Goal: Task Accomplishment & Management: Manage account settings

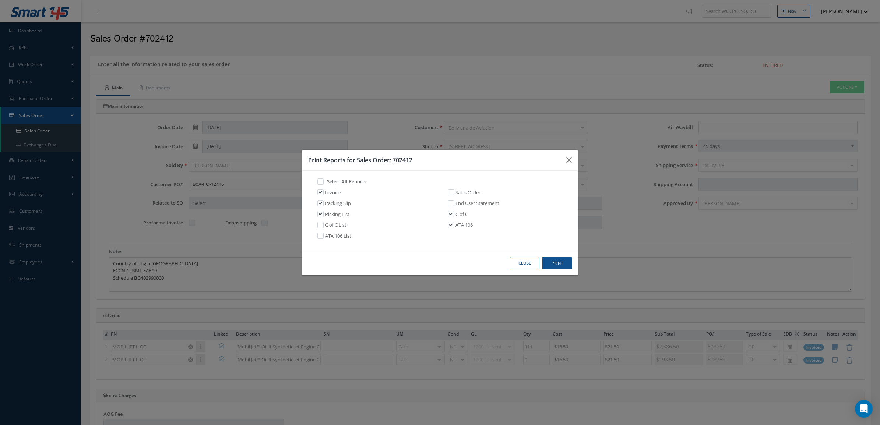
click at [533, 267] on button "Close" at bounding box center [524, 263] width 29 height 13
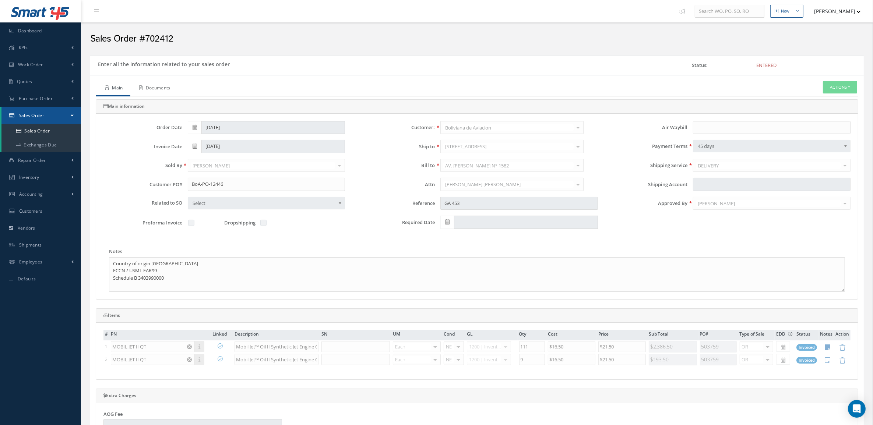
click at [164, 91] on link "Documents" at bounding box center [154, 88] width 48 height 15
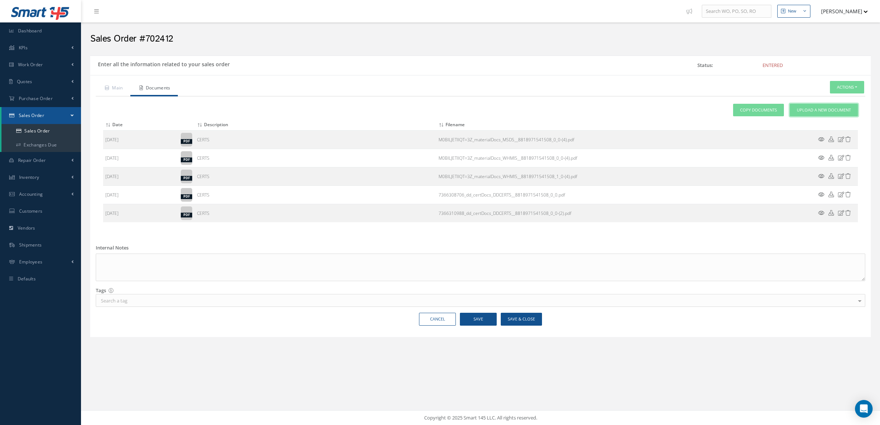
click at [817, 110] on span "Upload a New Document" at bounding box center [824, 110] width 54 height 6
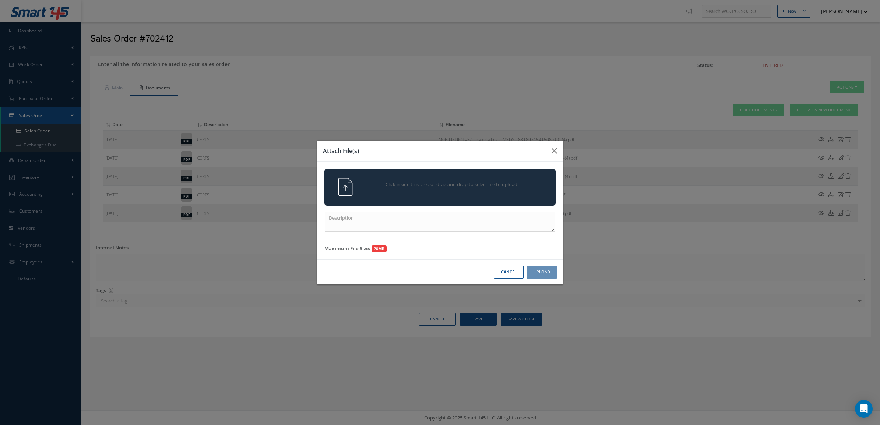
click at [493, 169] on div "Click inside this area or drag and drop to select file to upload." at bounding box center [439, 187] width 231 height 37
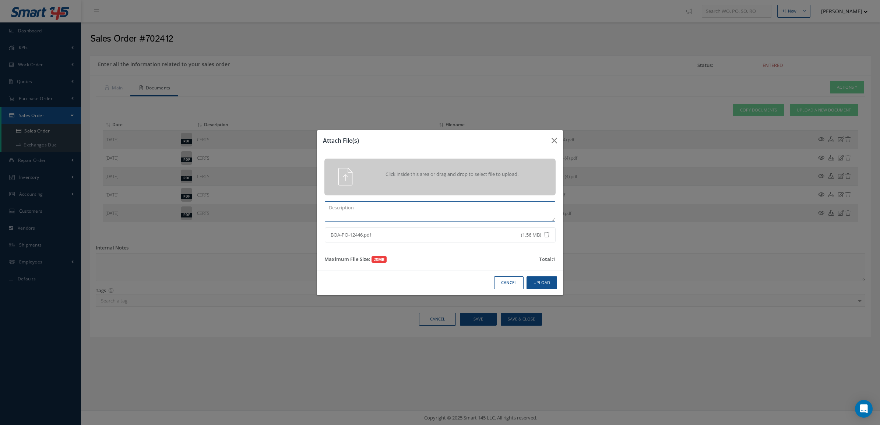
click at [435, 214] on textarea at bounding box center [440, 211] width 231 height 20
click at [540, 285] on button "Upload" at bounding box center [542, 283] width 31 height 13
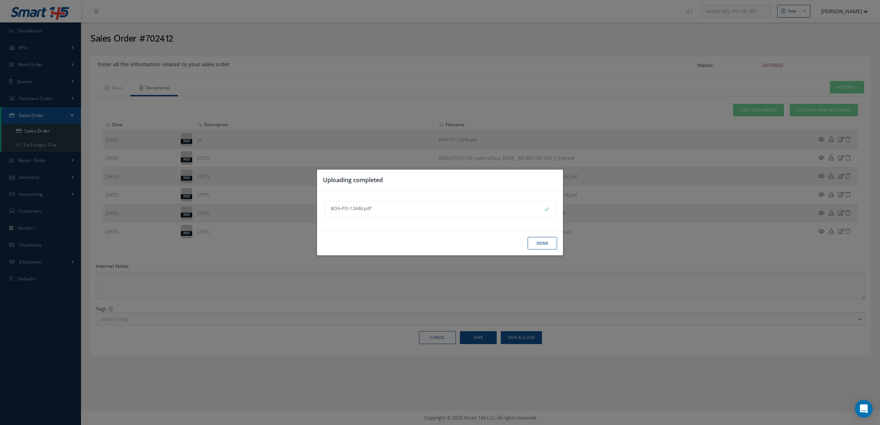
click at [541, 247] on button "Done" at bounding box center [542, 243] width 29 height 13
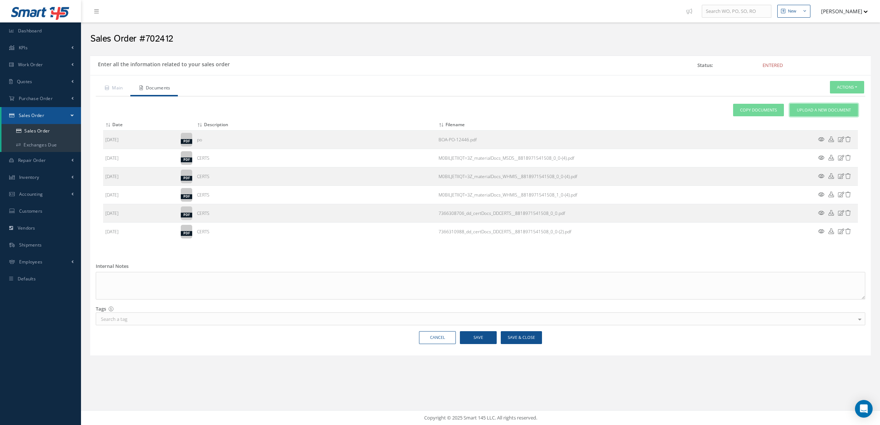
click at [837, 104] on link "Upload a New Document" at bounding box center [824, 110] width 68 height 13
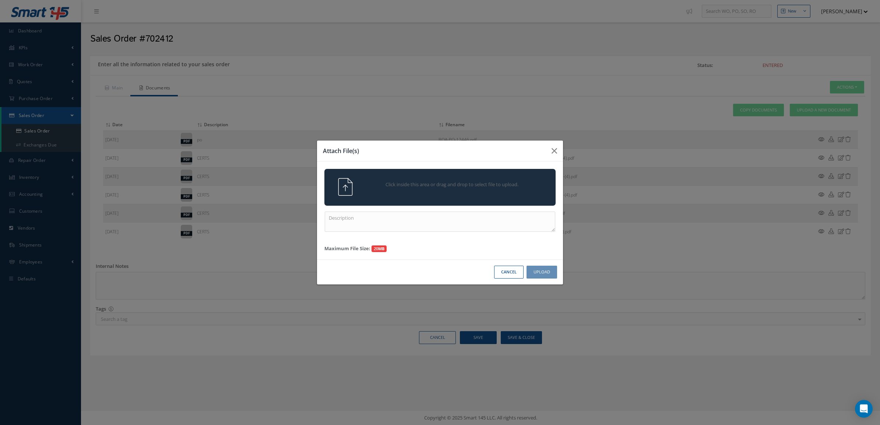
click at [526, 190] on div "Click inside this area or drag and drop to select file to upload." at bounding box center [450, 185] width 182 height 15
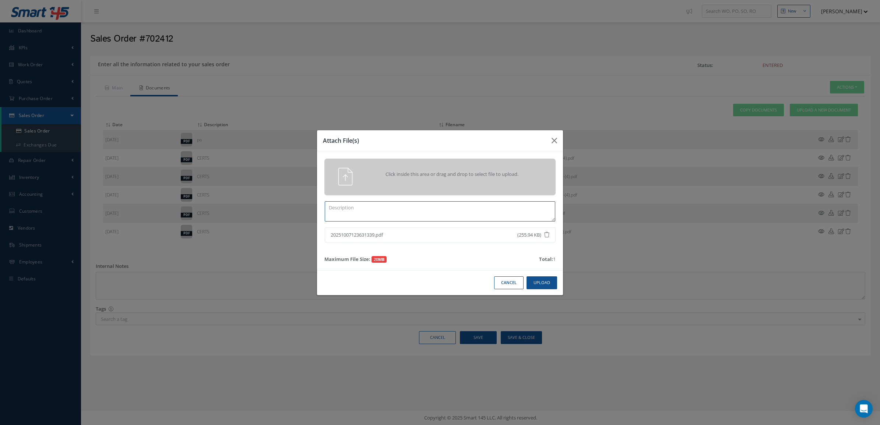
click at [502, 208] on textarea at bounding box center [440, 211] width 231 height 20
type textarea "PPW SO 702412"
click at [541, 286] on button "Upload" at bounding box center [542, 283] width 31 height 13
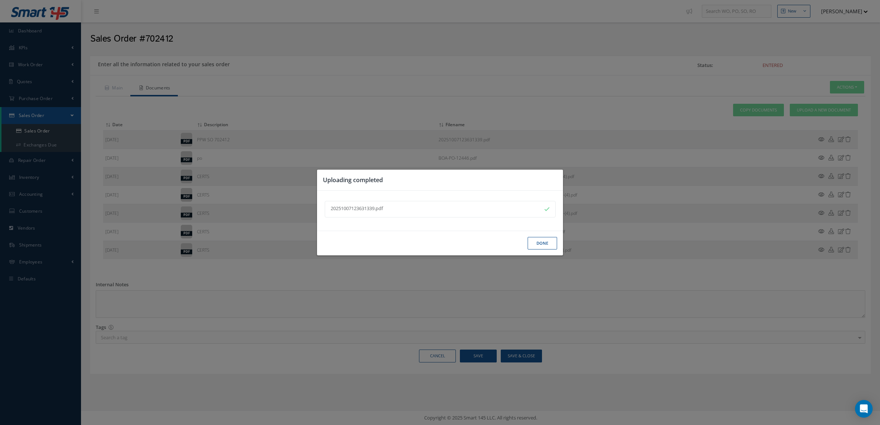
click at [544, 246] on button "Done" at bounding box center [542, 243] width 29 height 13
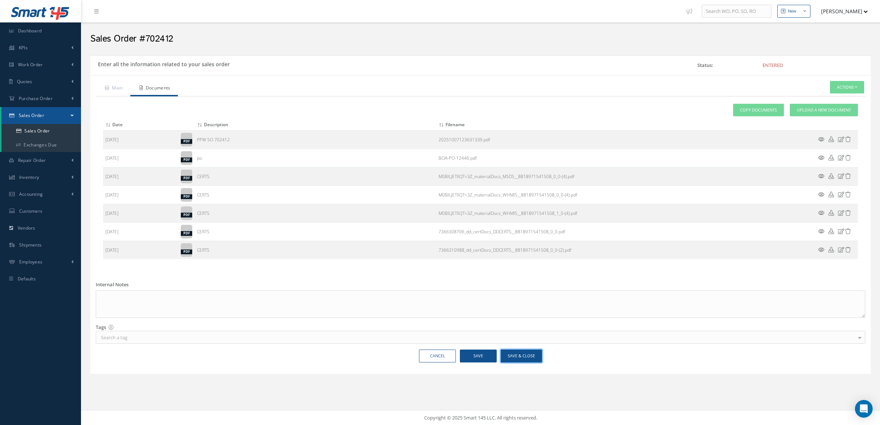
click at [516, 359] on button "Save & Close" at bounding box center [521, 356] width 41 height 13
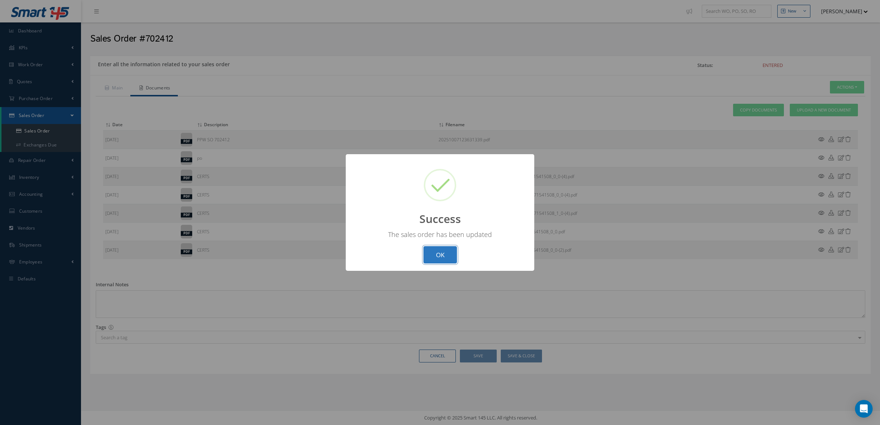
click at [432, 254] on button "OK" at bounding box center [441, 254] width 34 height 17
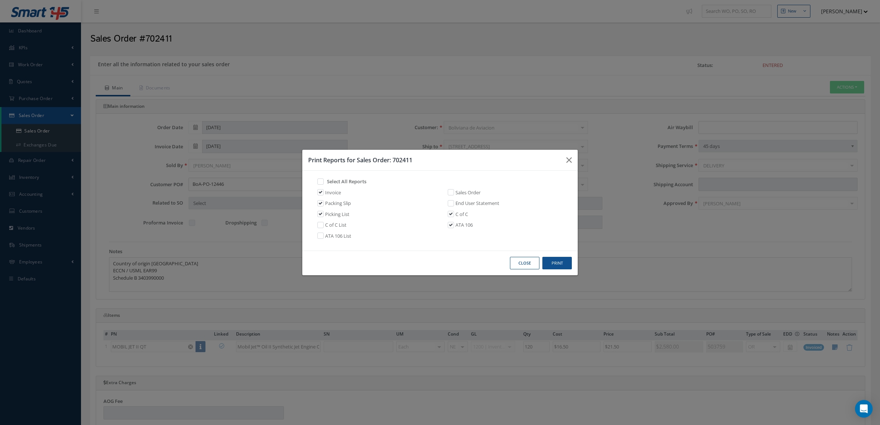
click at [516, 263] on button "Close" at bounding box center [524, 263] width 29 height 13
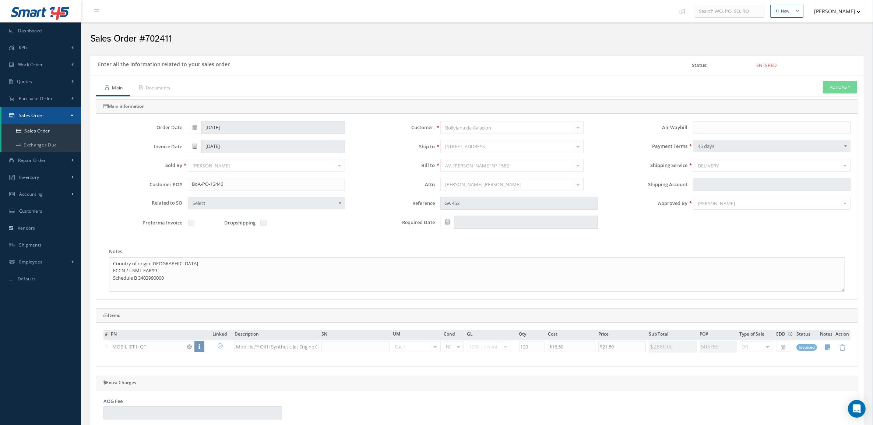
click at [146, 78] on div "Main Documents Actions Reverse Sales Order Send By Email Documents Print-Outs S…" at bounding box center [477, 352] width 774 height 554
click at [148, 83] on link "Documents" at bounding box center [154, 88] width 48 height 15
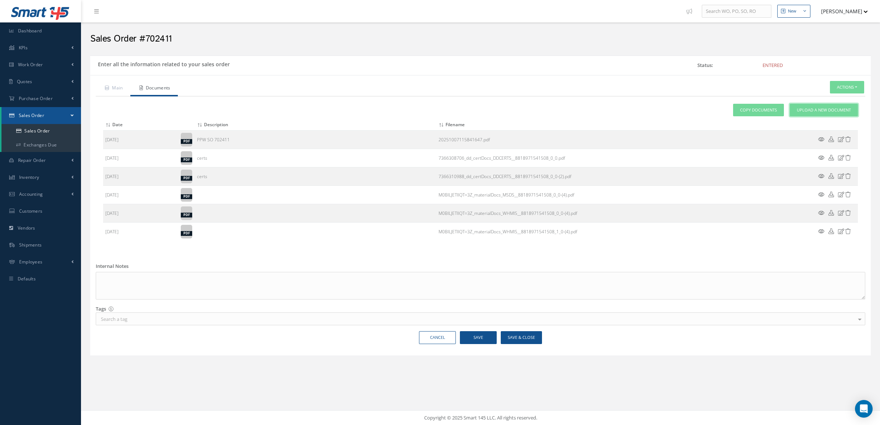
click at [801, 111] on span "Upload a New Document" at bounding box center [824, 110] width 54 height 6
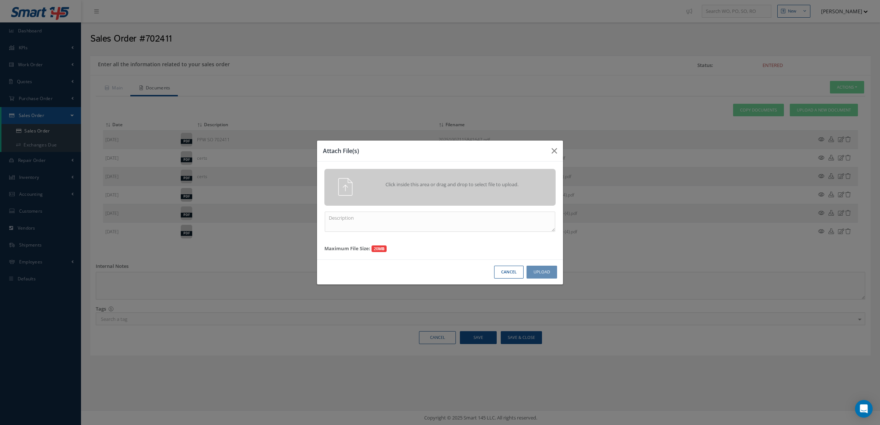
click at [489, 189] on div "Click inside this area or drag and drop to select file to upload." at bounding box center [450, 185] width 182 height 15
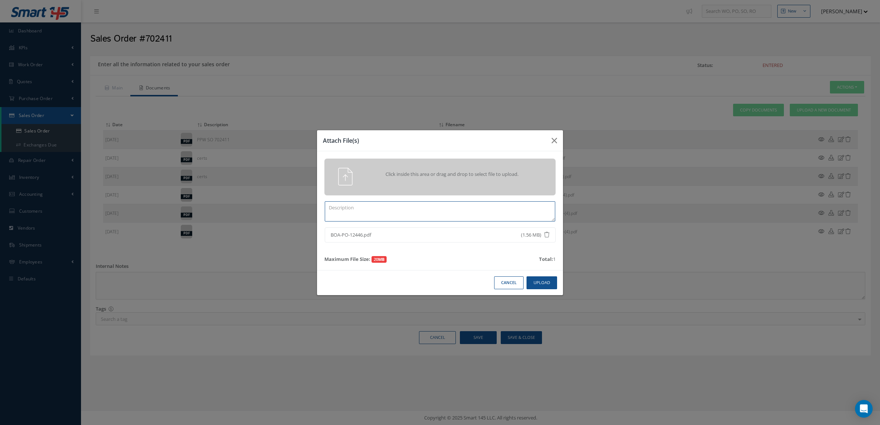
click at [477, 209] on textarea at bounding box center [440, 211] width 231 height 20
type textarea "po"
click at [551, 281] on button "Upload" at bounding box center [542, 283] width 31 height 13
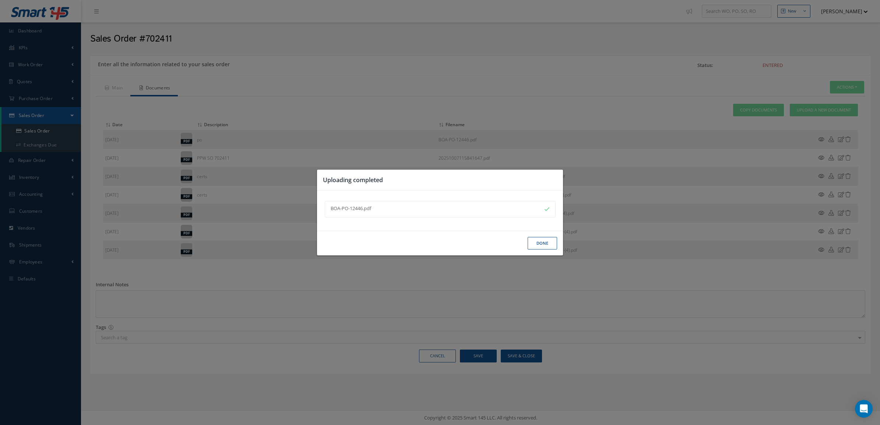
click at [549, 238] on button "Done" at bounding box center [542, 243] width 29 height 13
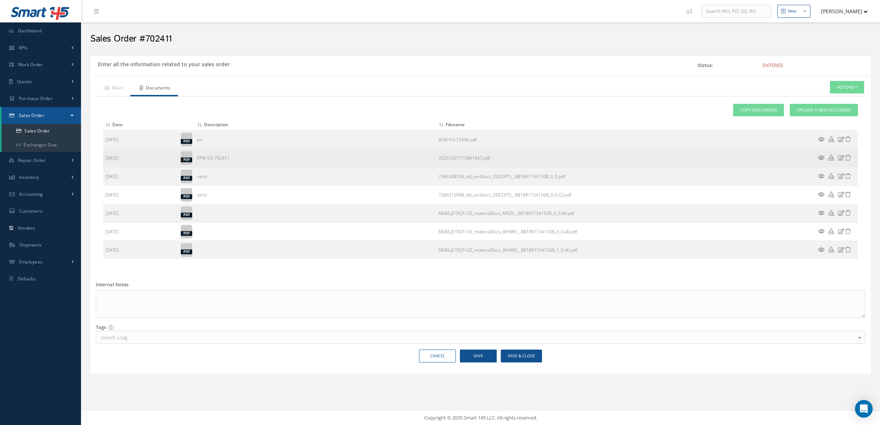
click at [850, 155] on icon at bounding box center [849, 158] width 6 height 6
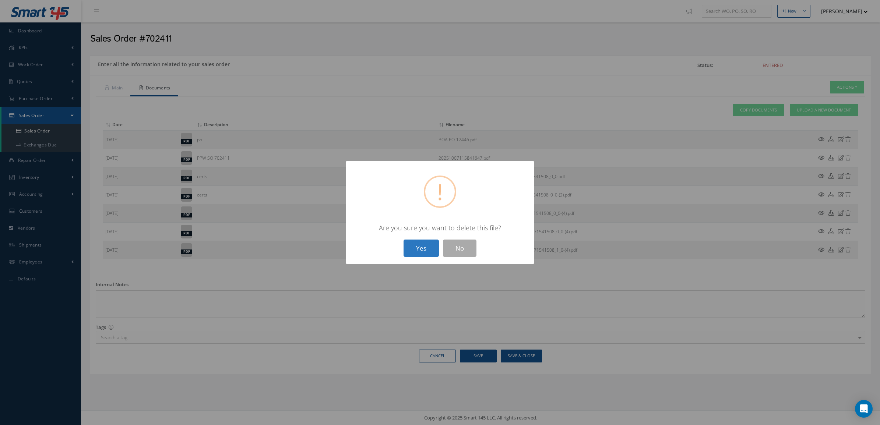
click at [413, 251] on button "Yes" at bounding box center [421, 248] width 35 height 17
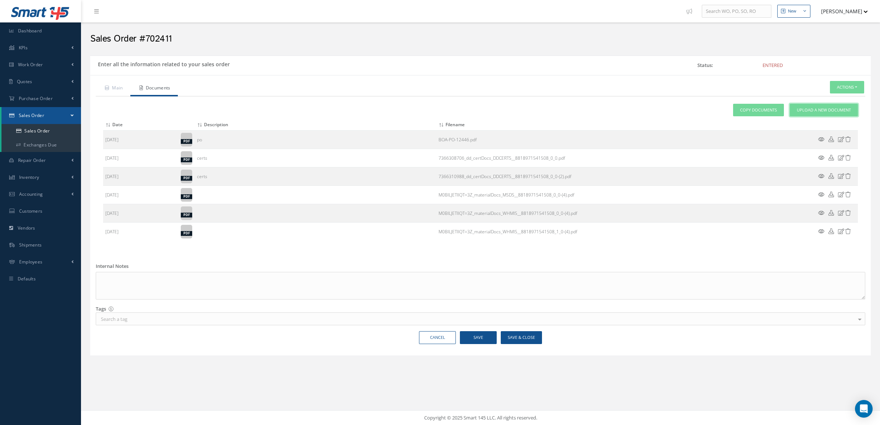
click at [817, 108] on span "Upload a New Document" at bounding box center [824, 110] width 54 height 6
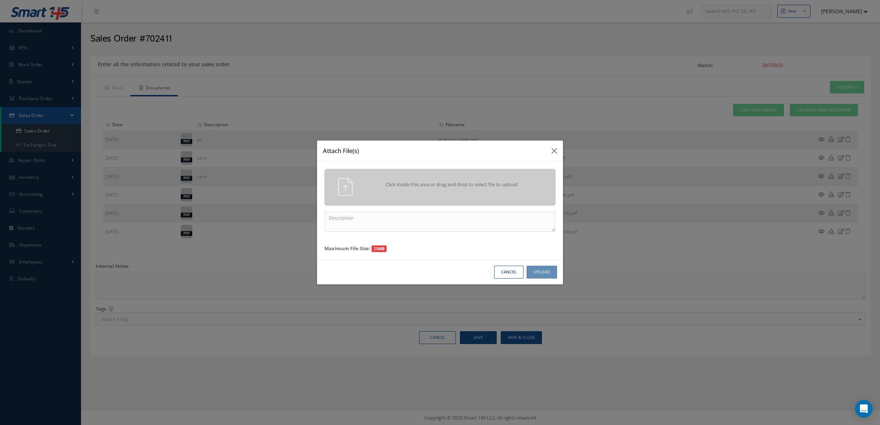
click at [518, 266] on div "Cancel Upload" at bounding box center [440, 272] width 246 height 25
click at [512, 270] on button "Cancel" at bounding box center [508, 272] width 29 height 13
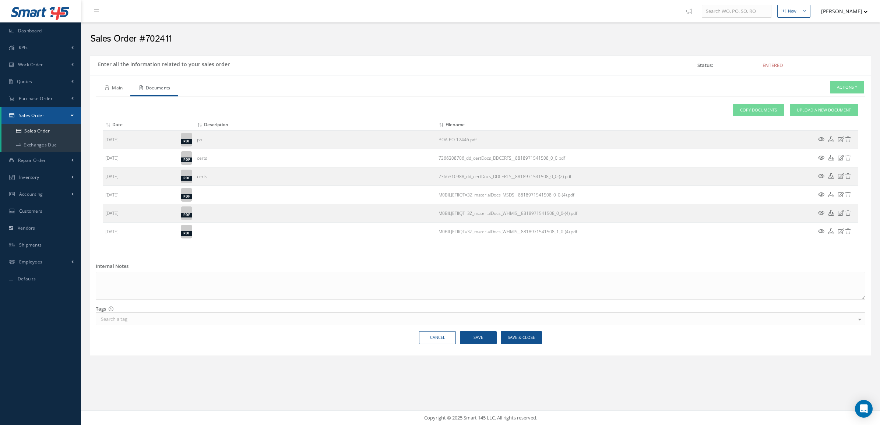
click at [111, 95] on link "Main" at bounding box center [113, 88] width 35 height 15
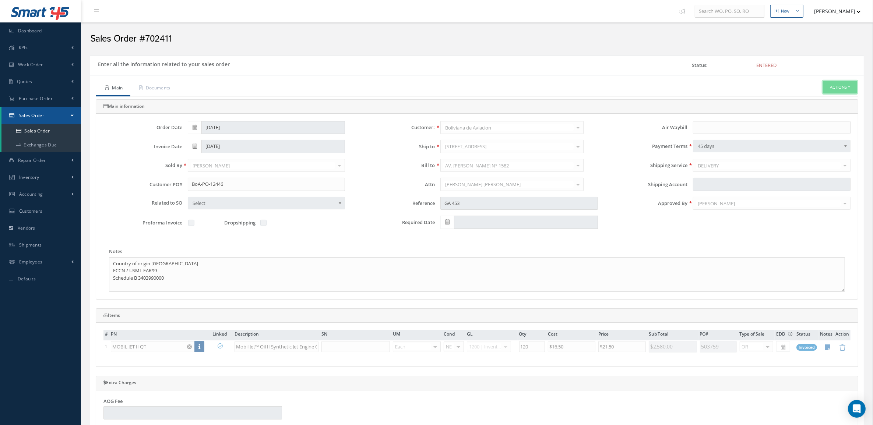
click at [834, 87] on button "Actions" at bounding box center [840, 87] width 34 height 13
click at [823, 124] on link "Documents" at bounding box center [828, 120] width 59 height 10
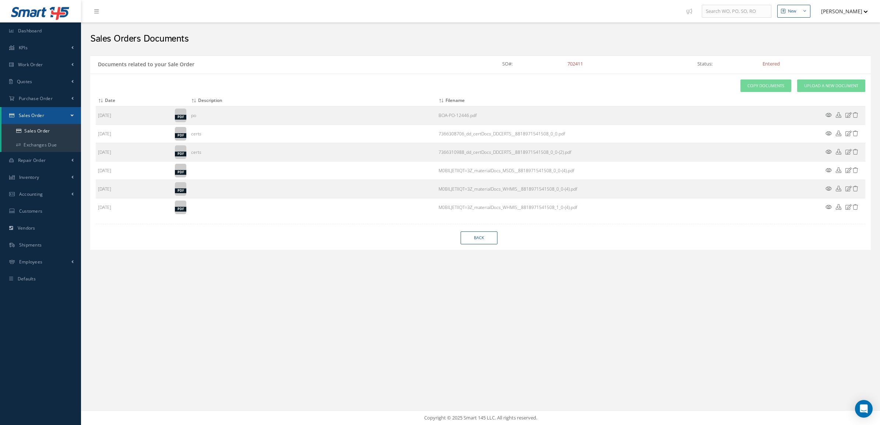
drag, startPoint x: 593, startPoint y: 67, endPoint x: 535, endPoint y: 67, distance: 57.8
click at [535, 67] on div "SO#: 702411" at bounding box center [578, 65] width 195 height 12
copy div "702411"
click at [832, 85] on span "Upload a New Document" at bounding box center [831, 86] width 54 height 6
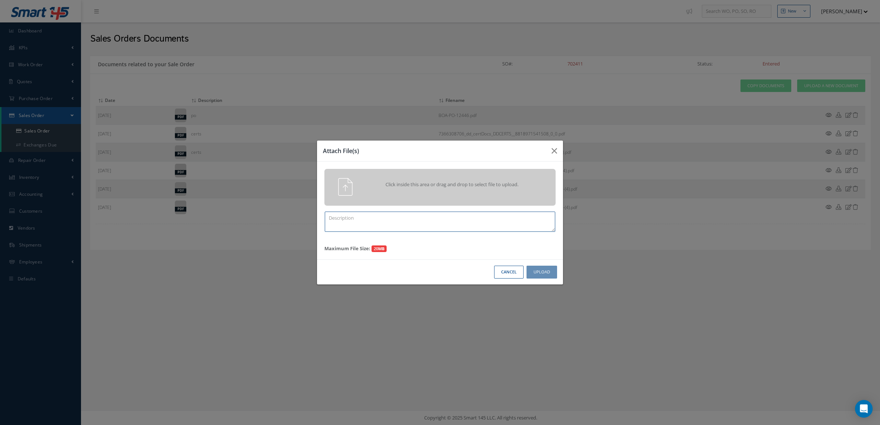
drag, startPoint x: 467, startPoint y: 222, endPoint x: 461, endPoint y: 221, distance: 6.0
click at [466, 223] on textarea at bounding box center [440, 222] width 231 height 20
type textarea "p"
paste textarea "702411"
click at [411, 214] on textarea "PPW SO 702411" at bounding box center [440, 222] width 231 height 20
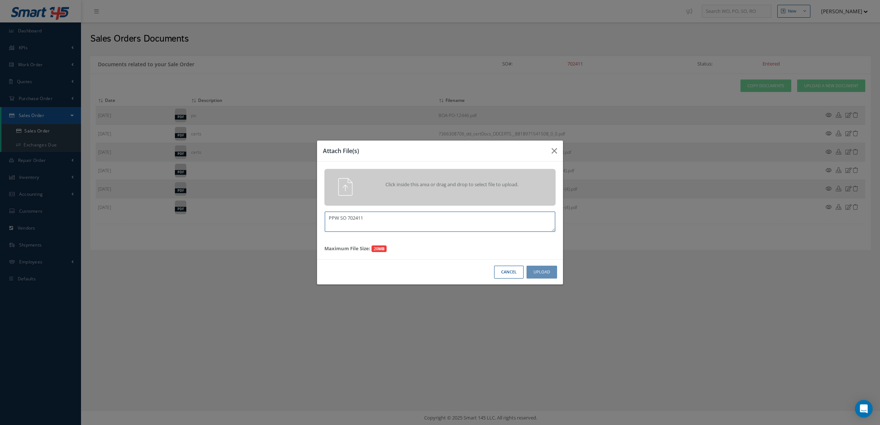
type textarea "PPW SO 702411"
click at [413, 191] on div "Click inside this area or drag and drop to select file to upload." at bounding box center [450, 185] width 182 height 15
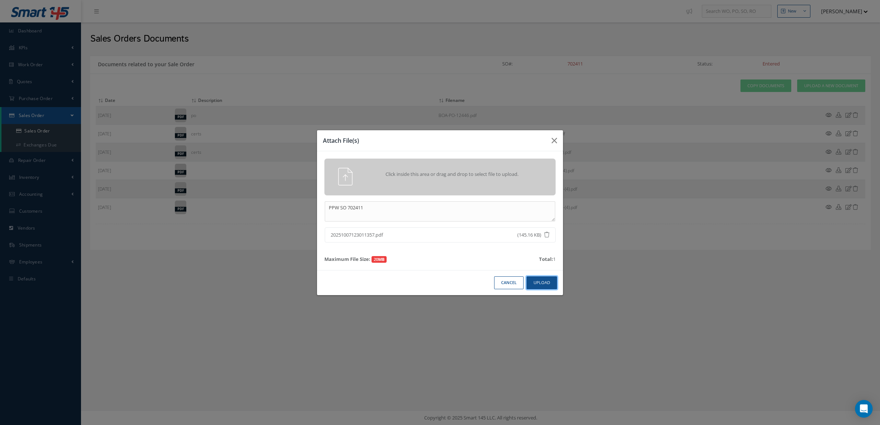
click at [544, 282] on button "Upload" at bounding box center [542, 283] width 31 height 13
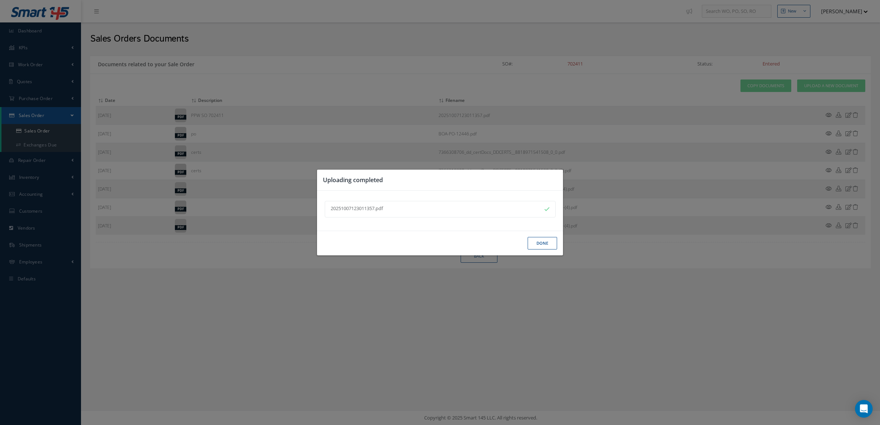
click at [531, 240] on button "Done" at bounding box center [542, 243] width 29 height 13
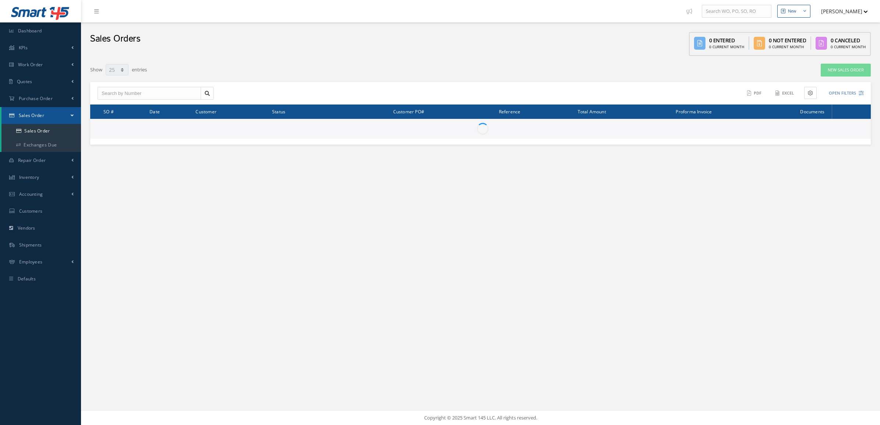
select select "25"
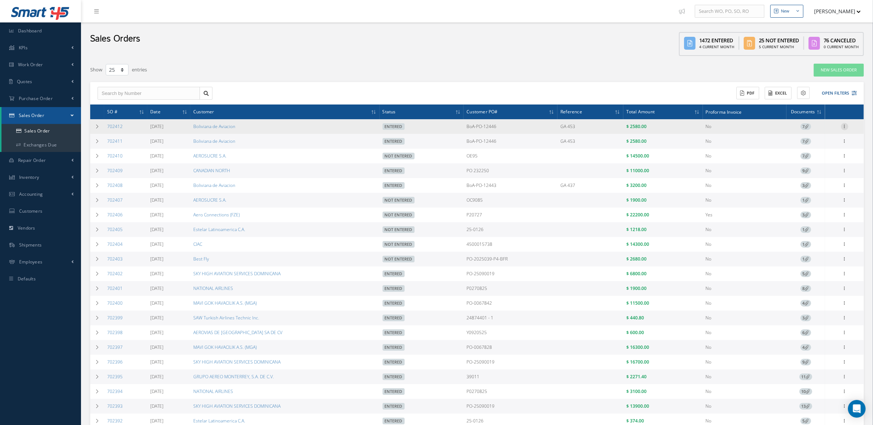
click at [842, 126] on icon at bounding box center [844, 126] width 7 height 6
click at [847, 124] on icon at bounding box center [844, 126] width 7 height 6
click at [107, 128] on link "702412" at bounding box center [114, 126] width 15 height 6
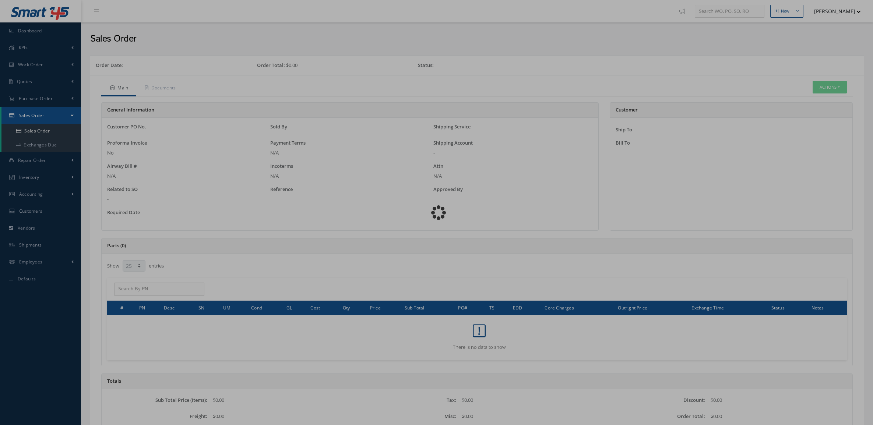
select select "25"
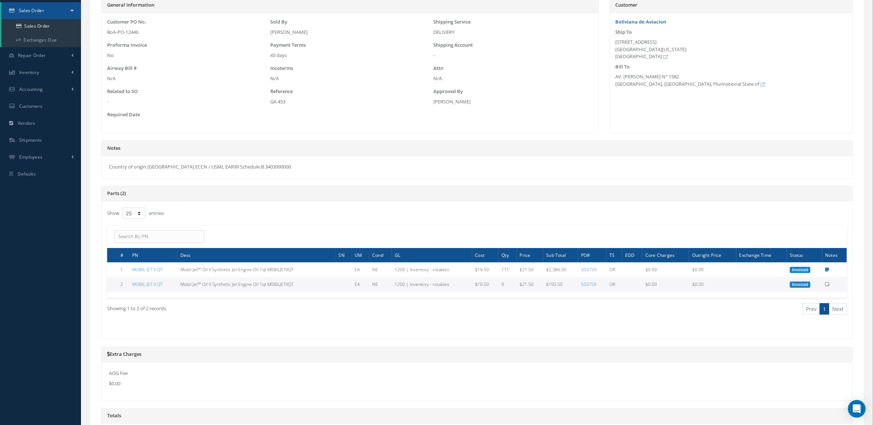
scroll to position [184, 0]
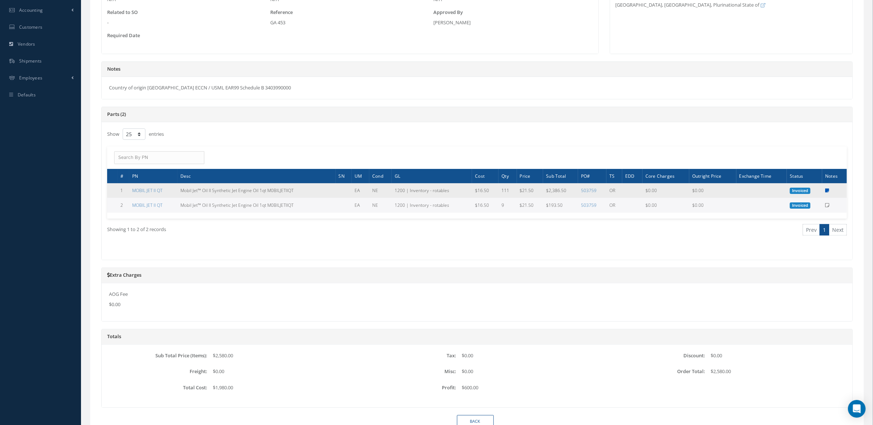
click at [829, 190] on icon at bounding box center [827, 191] width 4 height 4
type textarea "OEM TRACE."
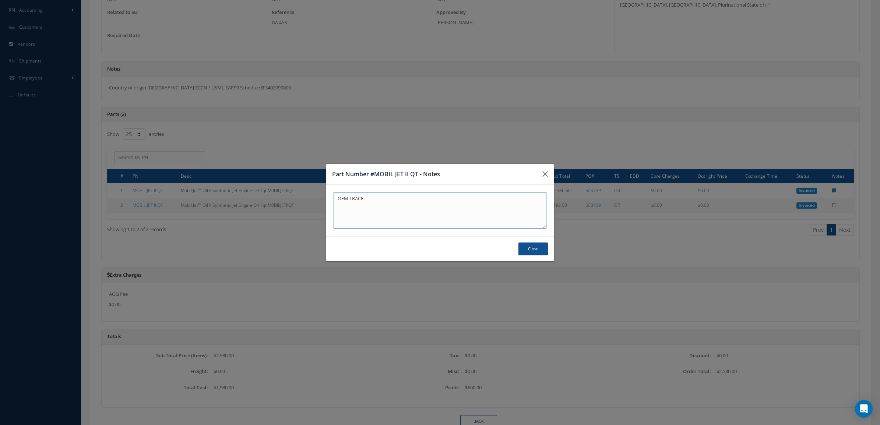
click at [436, 203] on textarea "OEM TRACE." at bounding box center [440, 210] width 213 height 37
drag, startPoint x: 415, startPoint y: 202, endPoint x: 253, endPoint y: 194, distance: 162.2
click at [253, 194] on div "Part Number #MOBIL JET II QT - Notes OEM TRACE. Close" at bounding box center [440, 212] width 880 height 425
click at [379, 201] on textarea "OEM TRACE." at bounding box center [440, 210] width 213 height 37
click at [380, 199] on textarea "OEM TRACE." at bounding box center [440, 210] width 213 height 37
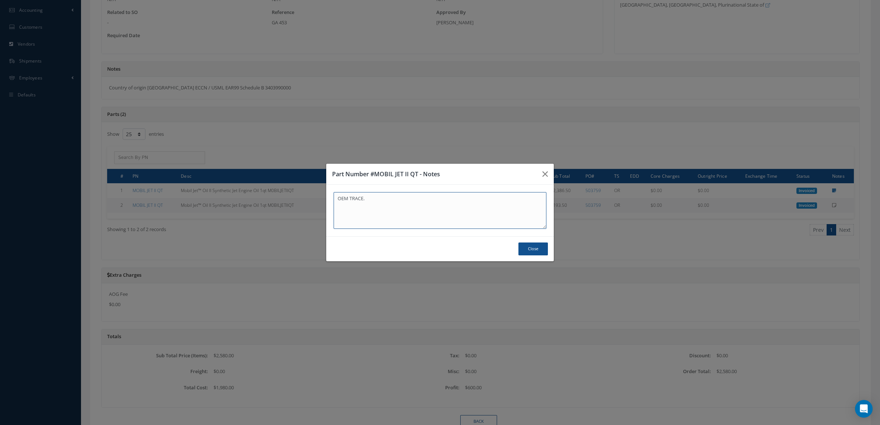
drag, startPoint x: 380, startPoint y: 199, endPoint x: 301, endPoint y: 198, distance: 79.9
click at [301, 198] on div "Part Number #MOBIL JET II QT - Notes OEM TRACE. Close" at bounding box center [440, 212] width 880 height 425
click at [390, 196] on textarea "OEM TRACE." at bounding box center [440, 210] width 213 height 37
click at [387, 203] on textarea "OEM TRACE." at bounding box center [440, 210] width 213 height 37
drag, startPoint x: 439, startPoint y: 207, endPoint x: 323, endPoint y: 199, distance: 116.3
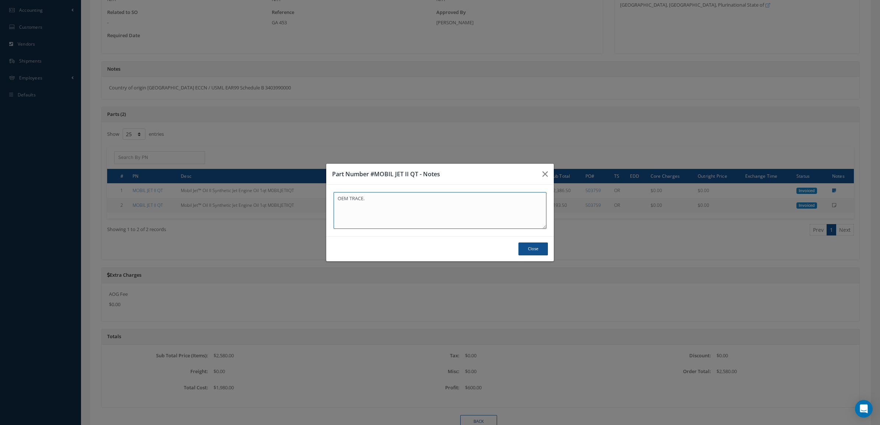
click at [323, 199] on div "Part Number #MOBIL JET II QT - Notes OEM TRACE. Close" at bounding box center [440, 212] width 880 height 425
click at [542, 248] on button "Close" at bounding box center [533, 249] width 29 height 13
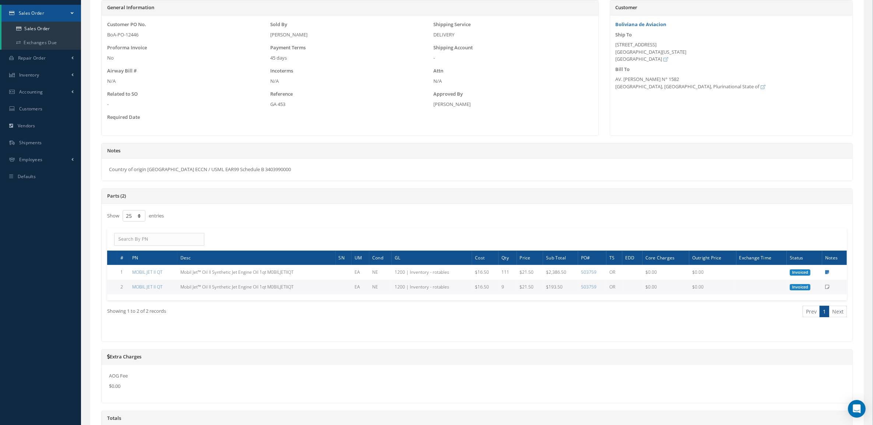
scroll to position [0, 0]
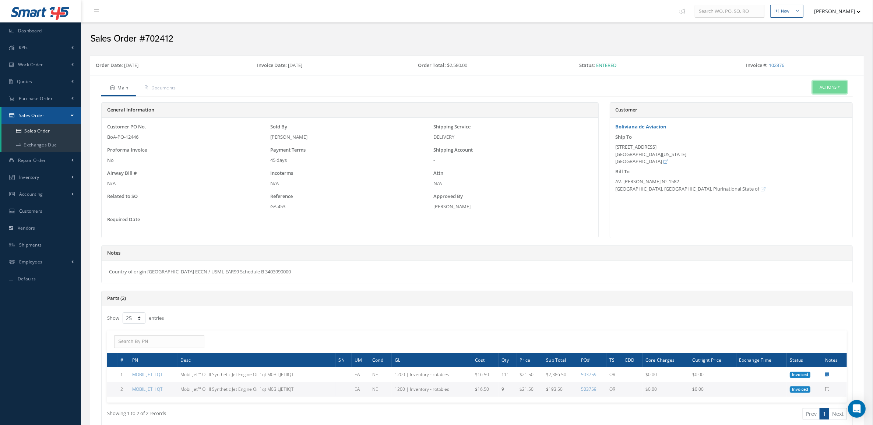
click at [815, 91] on button "Actions" at bounding box center [830, 87] width 34 height 13
click at [813, 98] on link "Reverse Sales Order" at bounding box center [818, 100] width 59 height 10
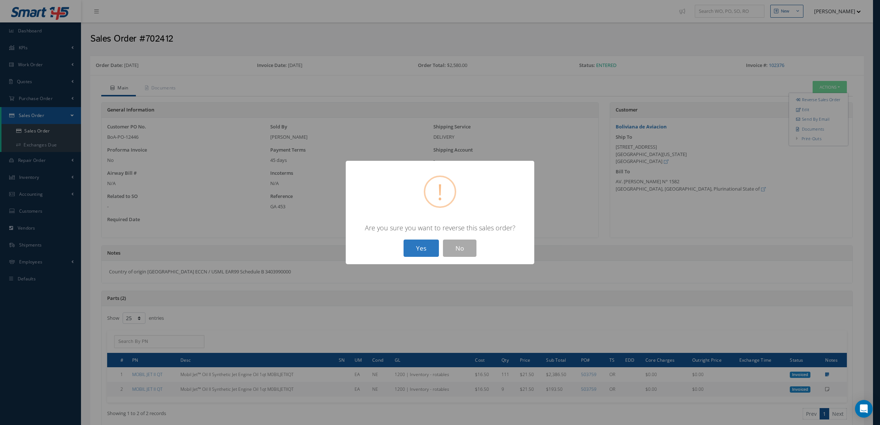
click at [424, 246] on button "Yes" at bounding box center [421, 248] width 35 height 17
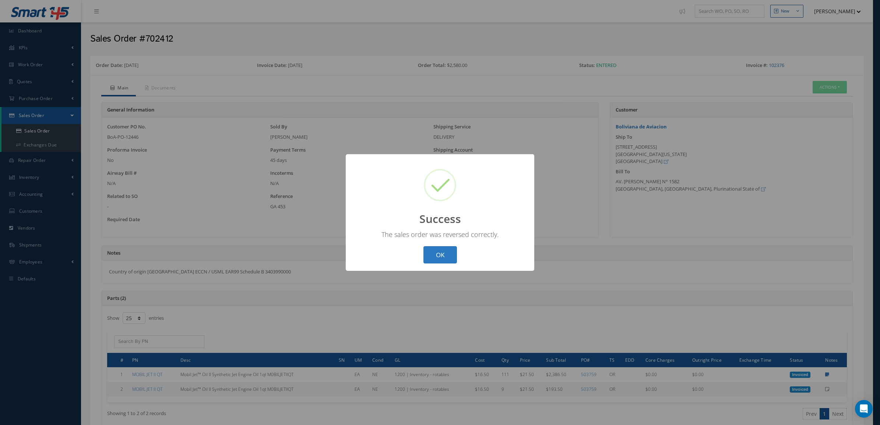
click at [439, 253] on button "OK" at bounding box center [441, 254] width 34 height 17
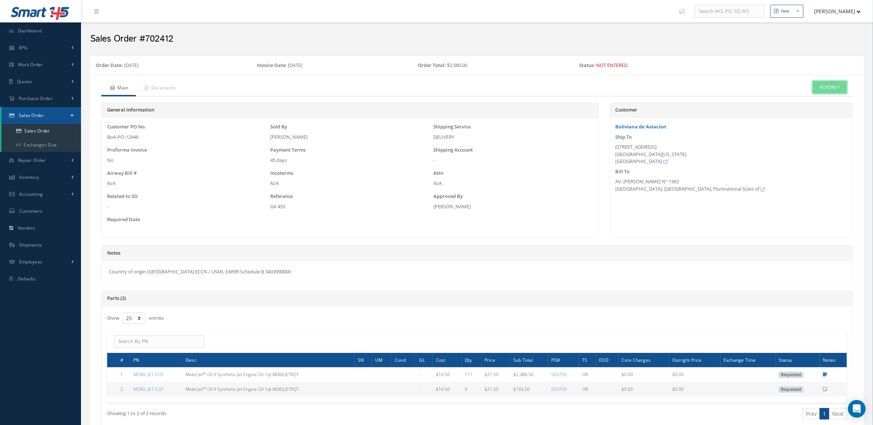
click at [824, 89] on button "Actions" at bounding box center [830, 87] width 34 height 13
click at [824, 108] on link "Edit" at bounding box center [818, 110] width 59 height 10
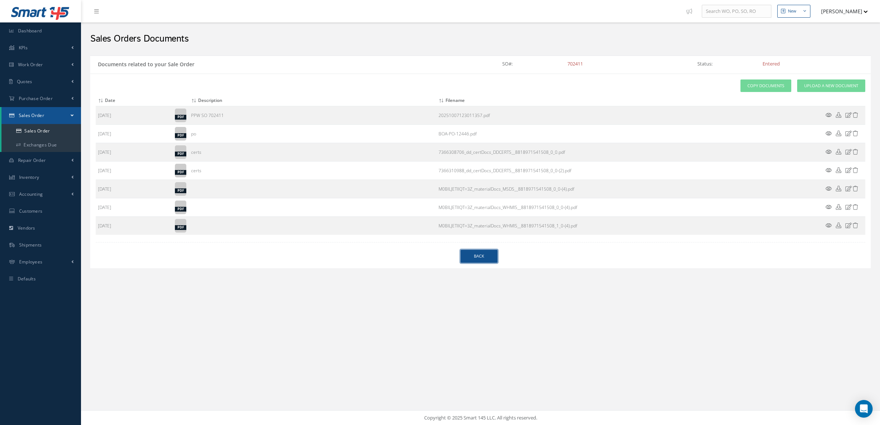
click at [466, 254] on link "Back" at bounding box center [479, 256] width 37 height 13
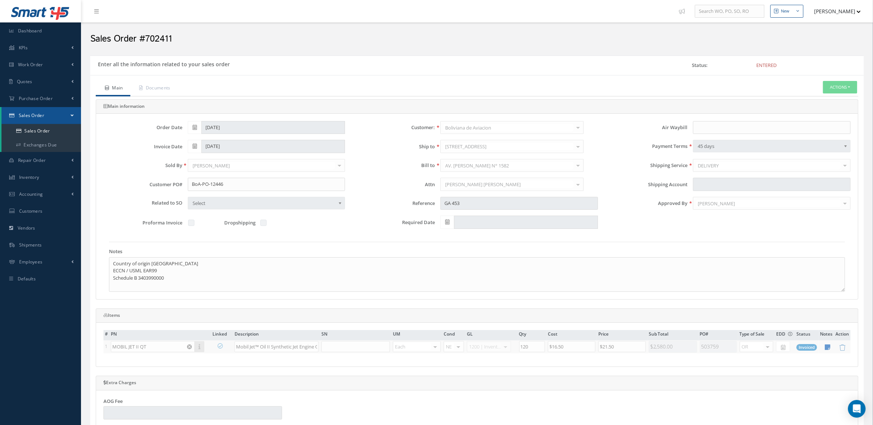
click at [829, 347] on icon at bounding box center [828, 347] width 6 height 6
type textarea "5 BOXES"
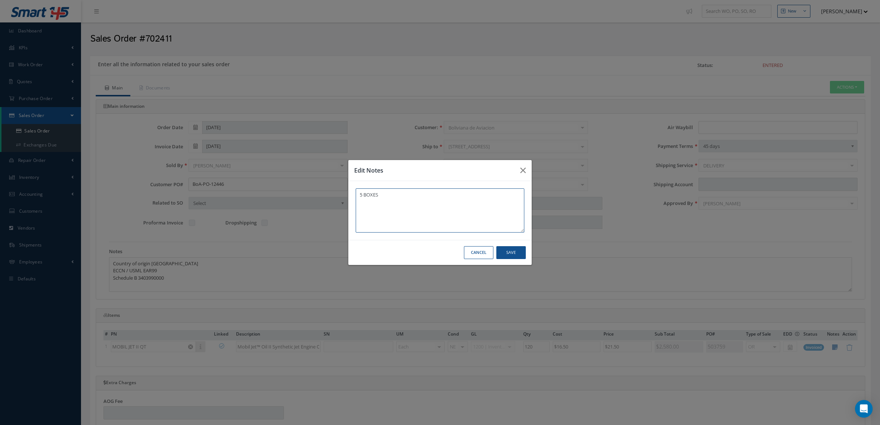
drag, startPoint x: 485, startPoint y: 201, endPoint x: 312, endPoint y: 190, distance: 173.4
click at [312, 190] on div "Edit Notes 5 BOXES Cancel Save" at bounding box center [440, 212] width 880 height 425
click at [507, 248] on button "Save" at bounding box center [510, 252] width 29 height 13
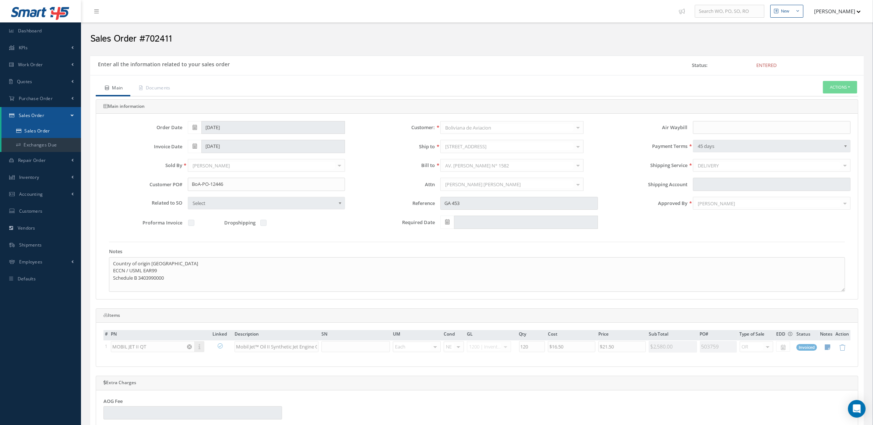
click at [37, 130] on link "Sales Order" at bounding box center [41, 131] width 80 height 14
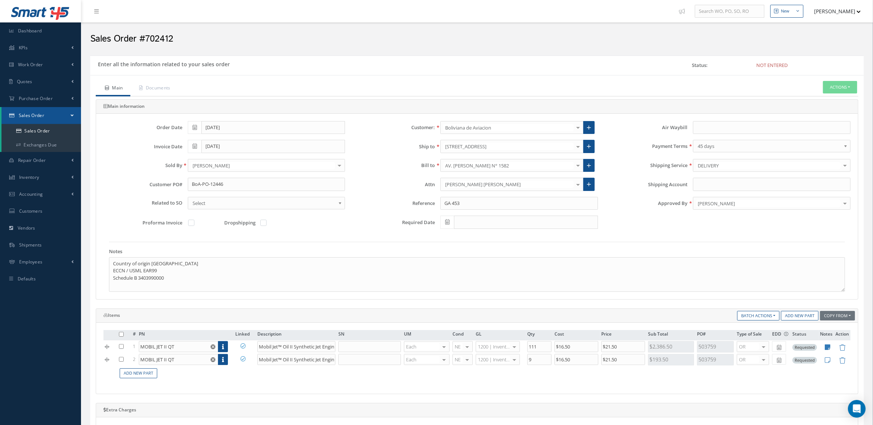
drag, startPoint x: 830, startPoint y: 349, endPoint x: 765, endPoint y: 309, distance: 76.2
click at [829, 349] on icon at bounding box center [828, 347] width 6 height 6
type textarea "OEM TRACE."
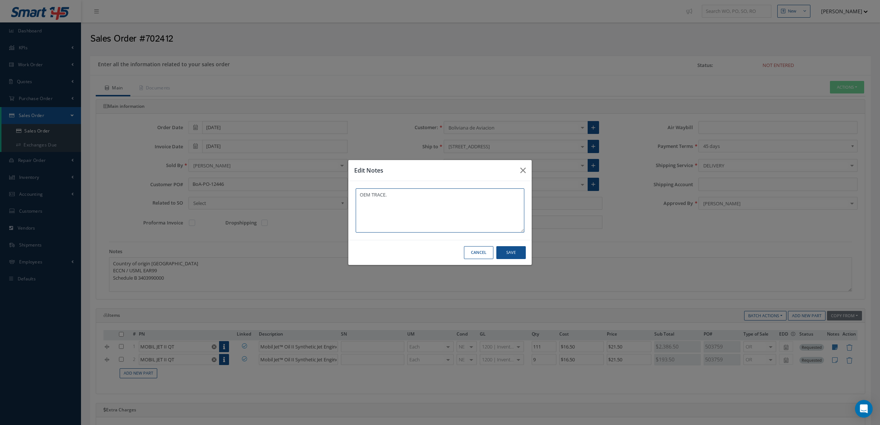
drag, startPoint x: 485, startPoint y: 196, endPoint x: 241, endPoint y: 194, distance: 244.2
click at [241, 194] on div "Edit Notes OEM TRACE. Cancel Save" at bounding box center [440, 212] width 880 height 425
click at [476, 252] on button "Cancel" at bounding box center [478, 252] width 29 height 13
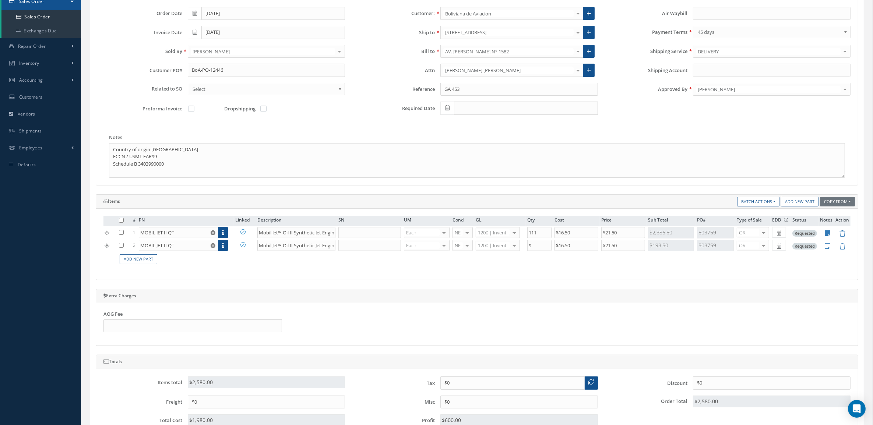
scroll to position [138, 0]
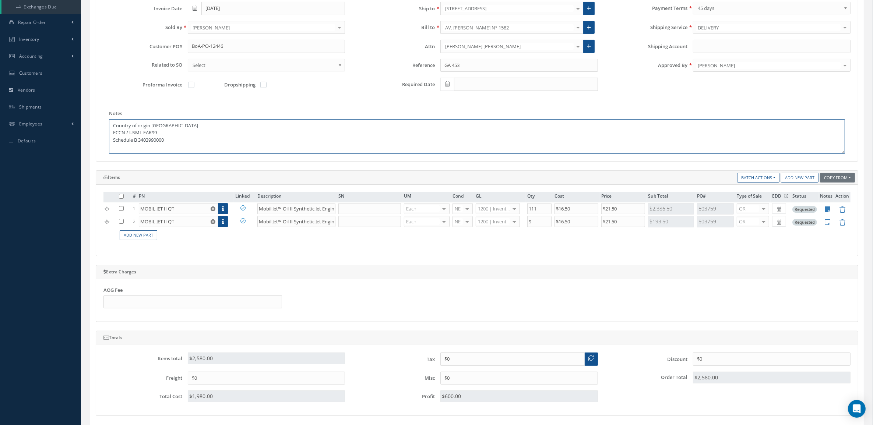
click at [219, 143] on textarea "Country of origin United States ECCN / USML EAR99 Schedule B 3403990000" at bounding box center [477, 136] width 736 height 35
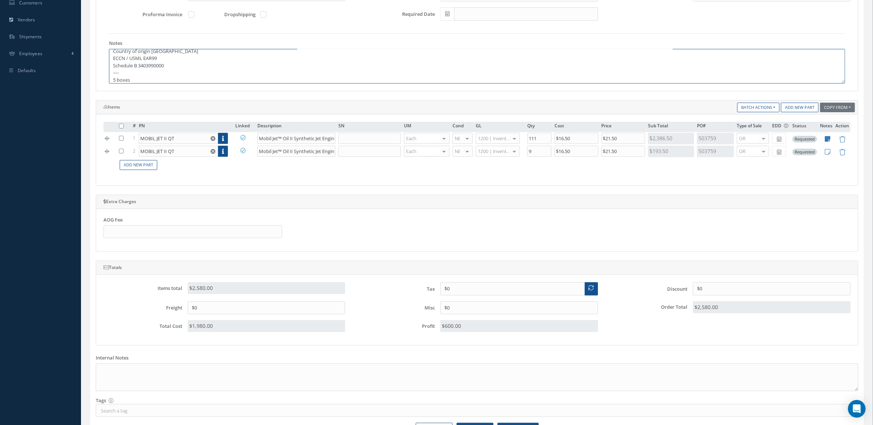
scroll to position [258, 0]
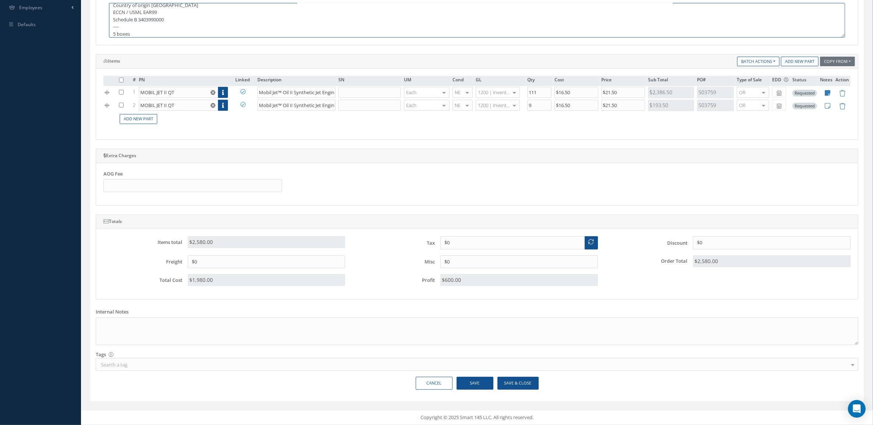
type textarea "Country of origin United States ECCN / USML EAR99 Schedule B 3403990000 ---- 5 …"
click at [521, 386] on button "Save & Close" at bounding box center [518, 383] width 41 height 13
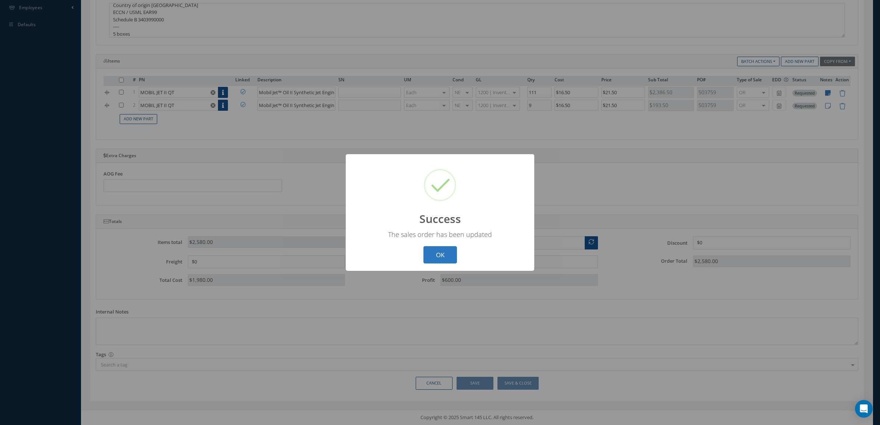
click at [428, 252] on button "OK" at bounding box center [441, 254] width 34 height 17
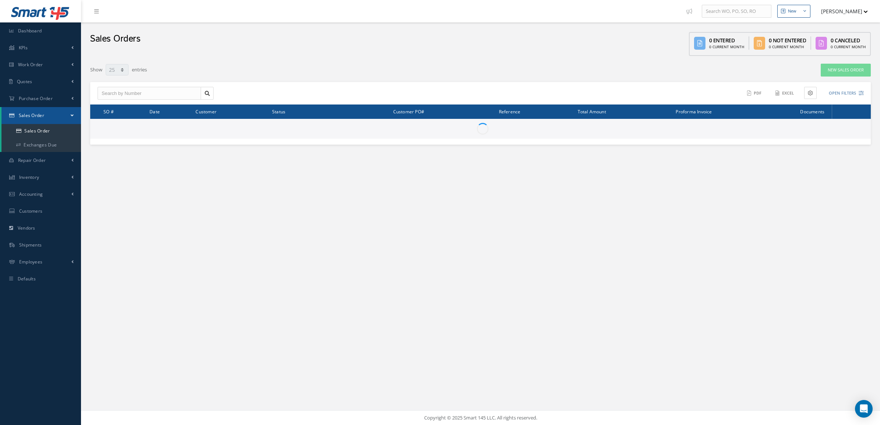
select select "25"
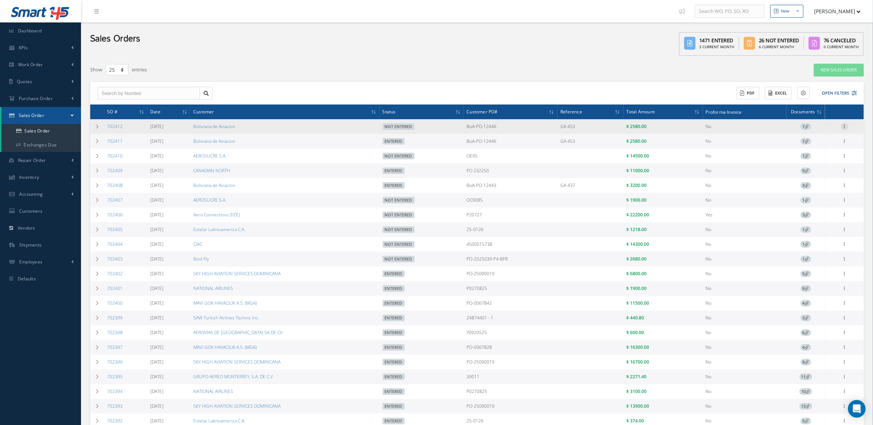
click at [847, 128] on icon at bounding box center [844, 126] width 7 height 6
click at [825, 129] on link "Enter/Update" at bounding box center [811, 132] width 58 height 10
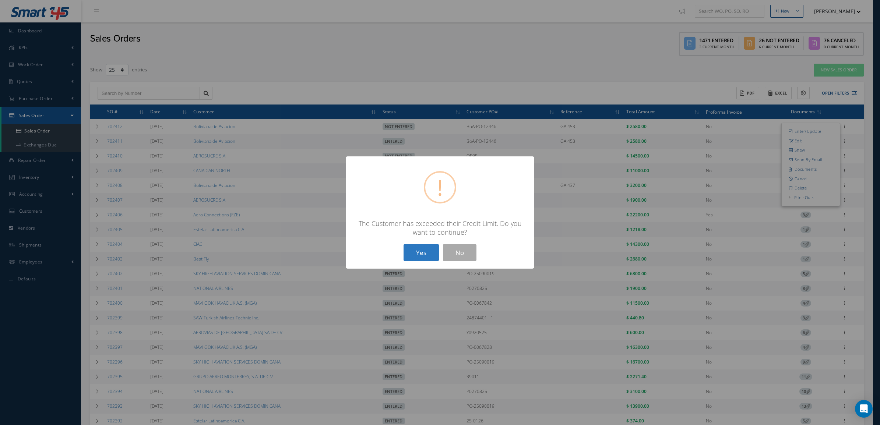
click at [422, 256] on button "Yes" at bounding box center [421, 252] width 35 height 17
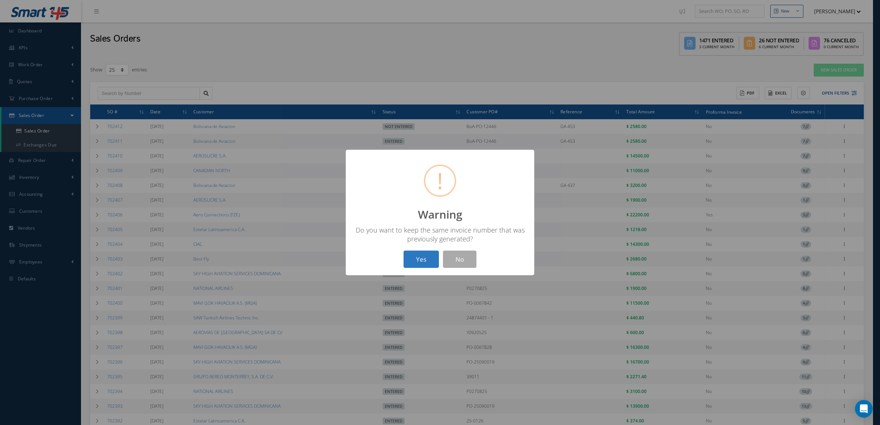
click at [433, 255] on button "Yes" at bounding box center [421, 259] width 35 height 17
click at [433, 257] on button "OK" at bounding box center [441, 259] width 34 height 17
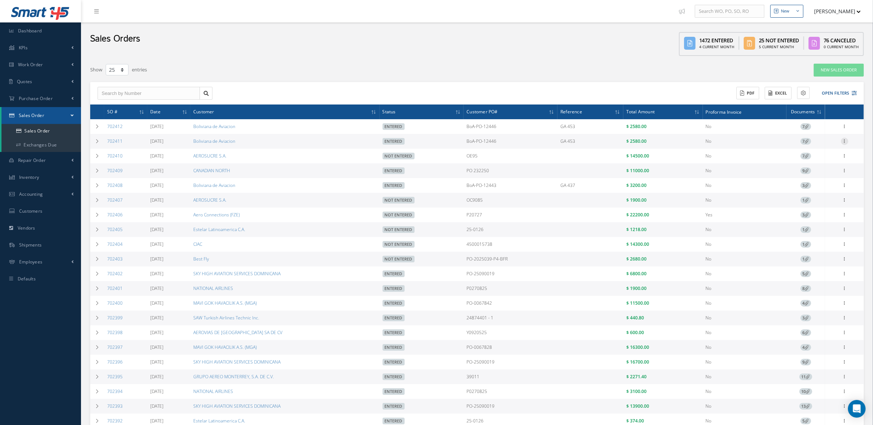
click at [846, 141] on icon at bounding box center [844, 141] width 7 height 6
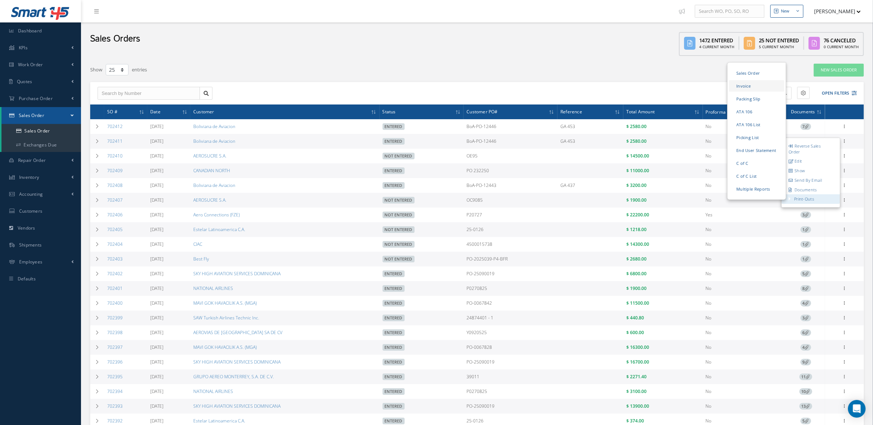
click at [760, 86] on link "Invoice" at bounding box center [756, 85] width 55 height 11
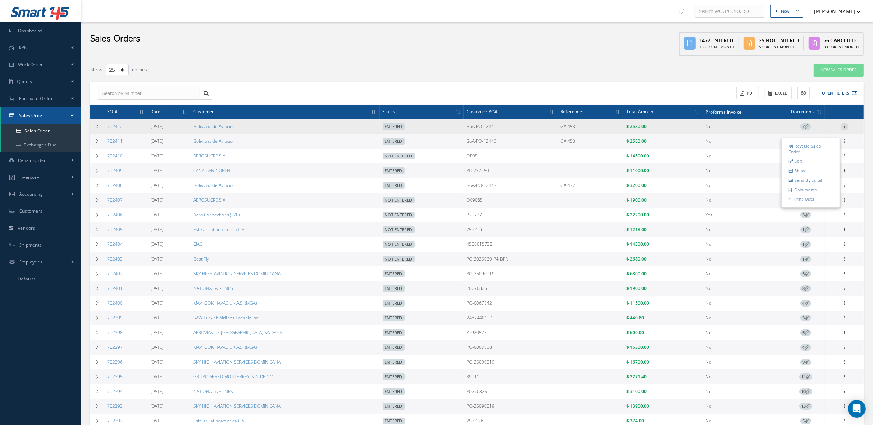
click at [846, 124] on icon at bounding box center [844, 126] width 7 height 6
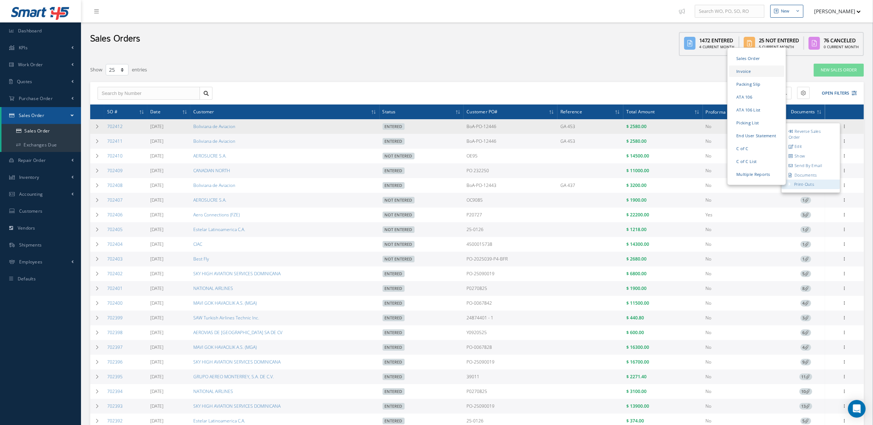
click at [761, 70] on link "Invoice" at bounding box center [756, 71] width 55 height 11
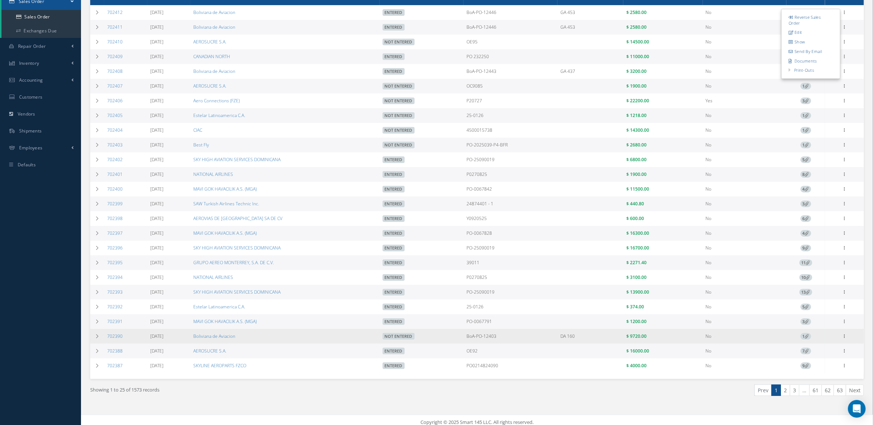
scroll to position [125, 0]
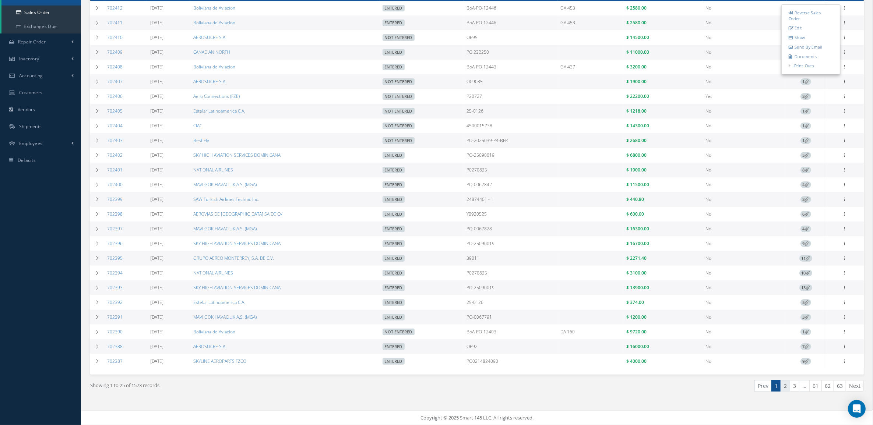
click at [785, 386] on link "2" at bounding box center [786, 385] width 10 height 11
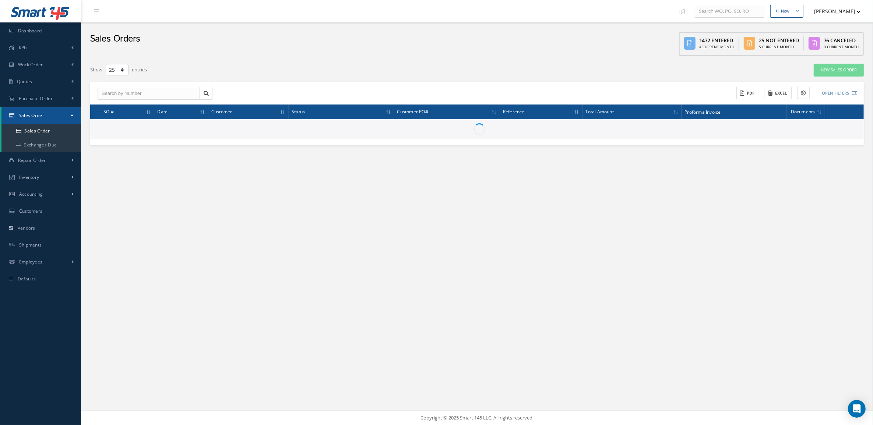
scroll to position [0, 0]
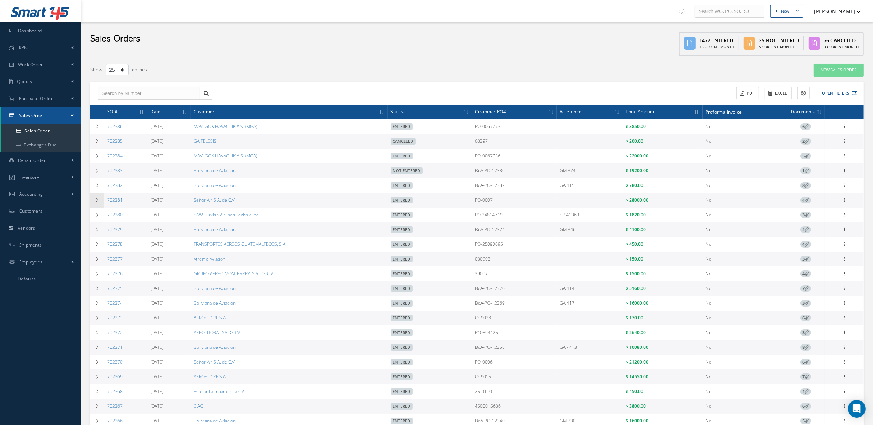
click at [97, 203] on icon at bounding box center [97, 200] width 5 height 4
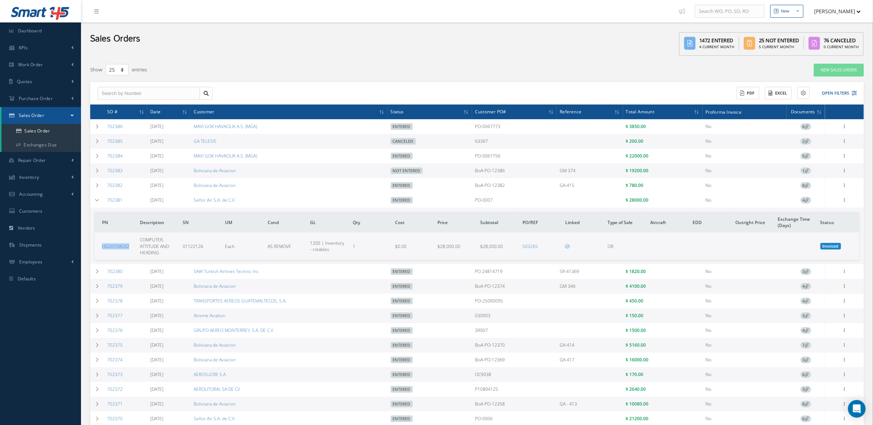
drag, startPoint x: 132, startPoint y: 249, endPoint x: 97, endPoint y: 254, distance: 35.4
click at [97, 254] on td "HG2010AC02" at bounding box center [116, 246] width 42 height 27
copy link "HG2010AC02"
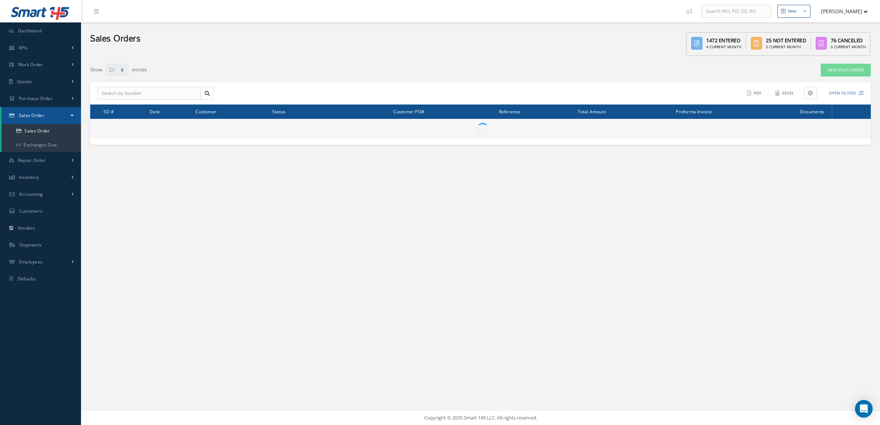
select select "25"
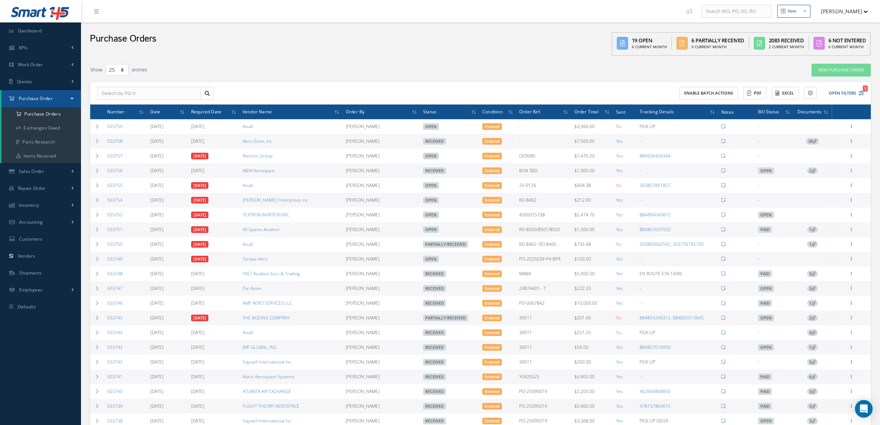
select select "25"
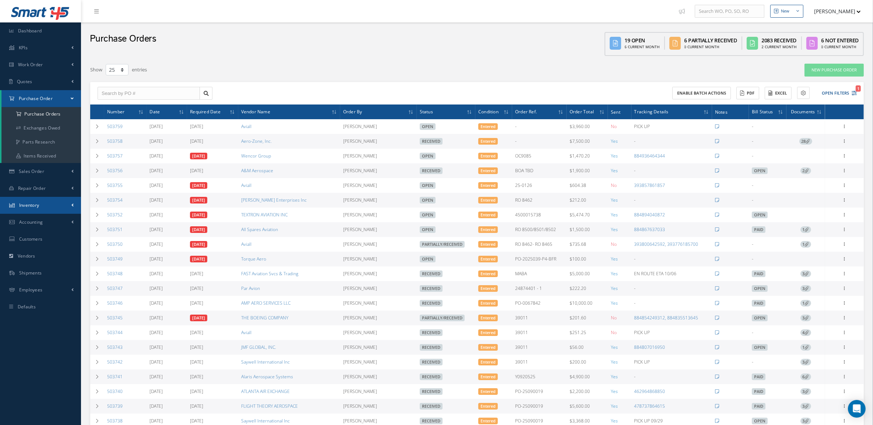
click at [41, 198] on link "Inventory" at bounding box center [40, 205] width 81 height 17
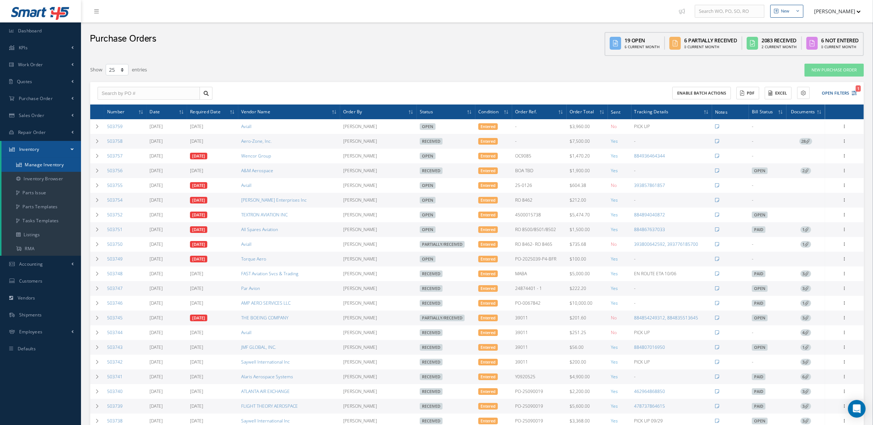
click at [43, 165] on link "Manage Inventory" at bounding box center [41, 165] width 80 height 14
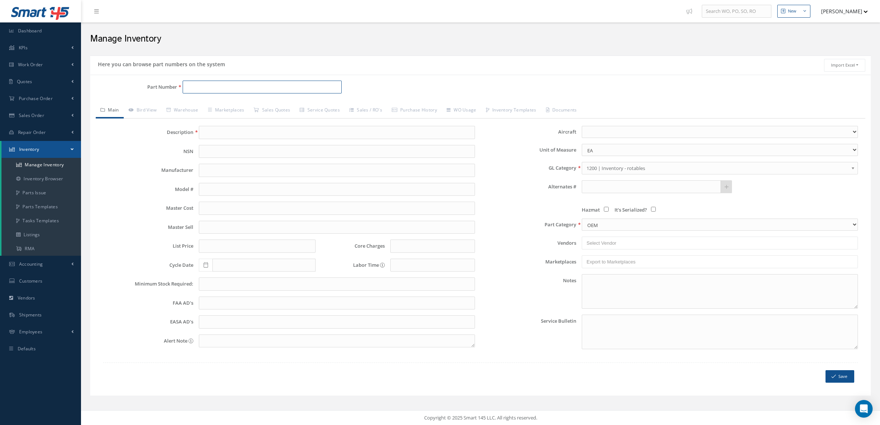
click at [273, 83] on input "Part Number" at bounding box center [262, 87] width 159 height 13
paste input "HG2010AC02"
type input "HG2010AC02"
type input "COMPUTER, ATTITUDE AND HEADING"
type input "0.00"
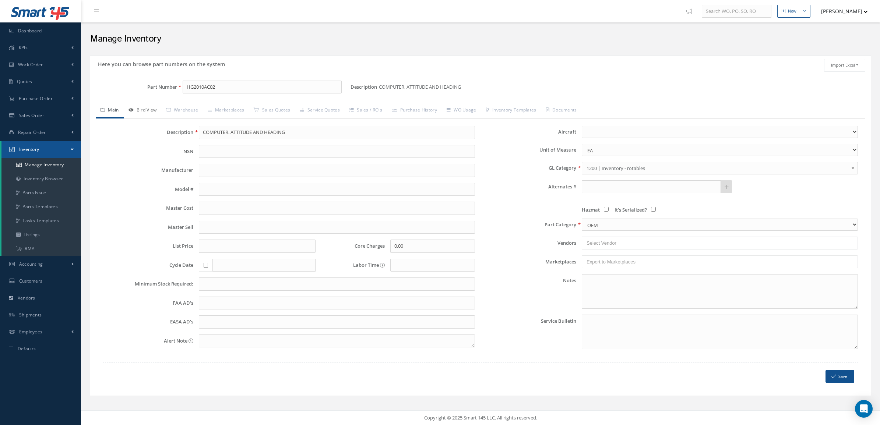
click at [157, 113] on link "Bird View" at bounding box center [143, 110] width 38 height 15
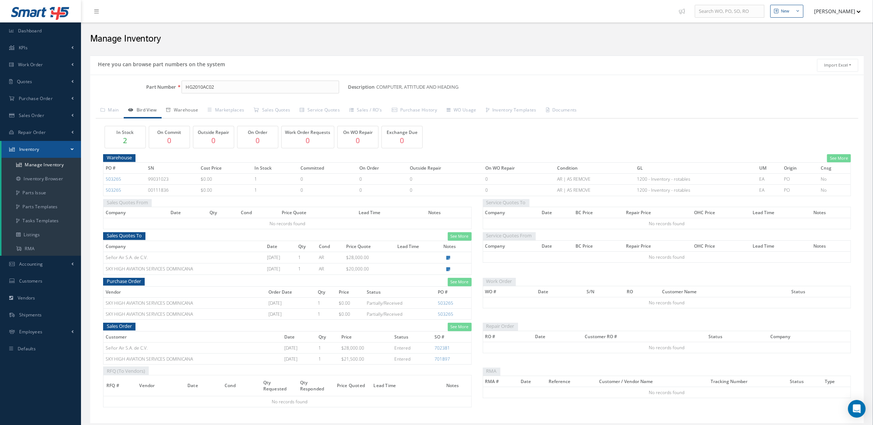
click at [182, 112] on link "Warehouse" at bounding box center [183, 110] width 42 height 15
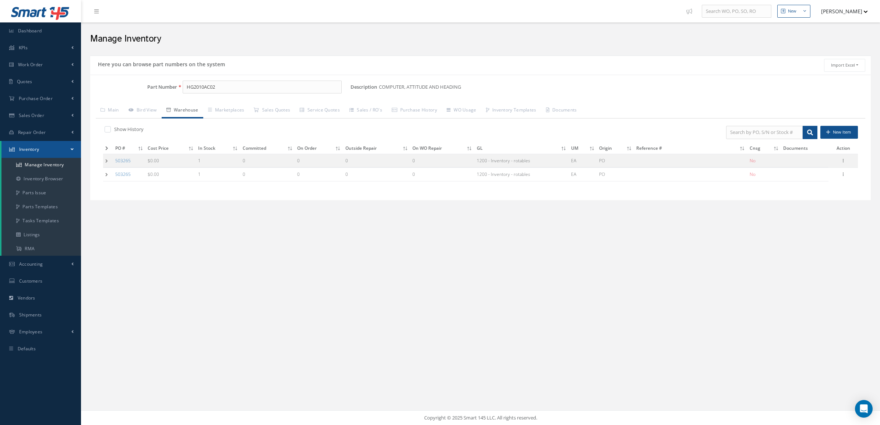
click at [105, 174] on td at bounding box center [108, 175] width 10 height 14
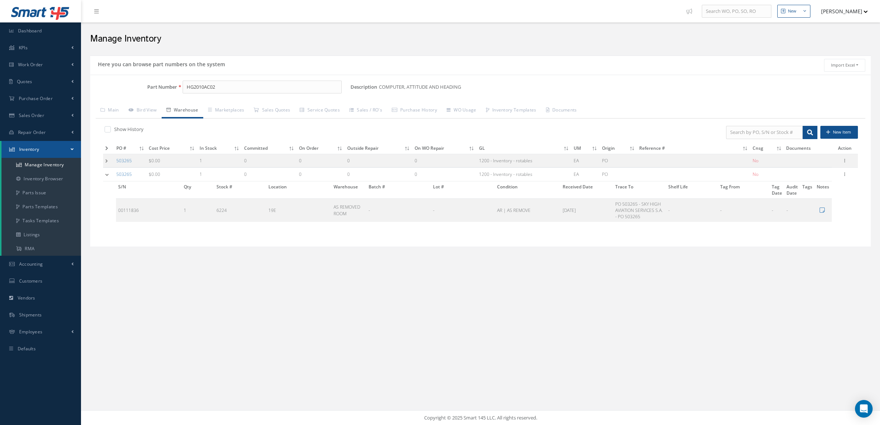
click at [107, 163] on td at bounding box center [108, 161] width 11 height 14
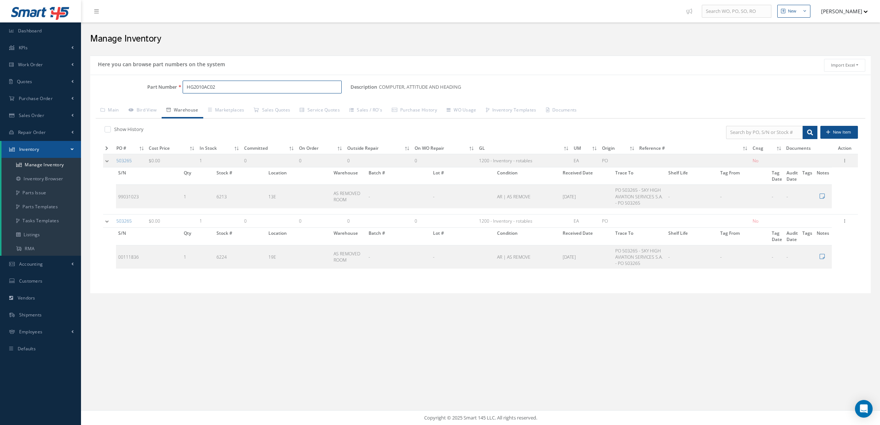
drag, startPoint x: 245, startPoint y: 84, endPoint x: 123, endPoint y: 85, distance: 121.9
click at [123, 85] on div "Part Number HG2010AC02" at bounding box center [220, 87] width 260 height 13
paste input "1AC03"
type input "HG2011AC03"
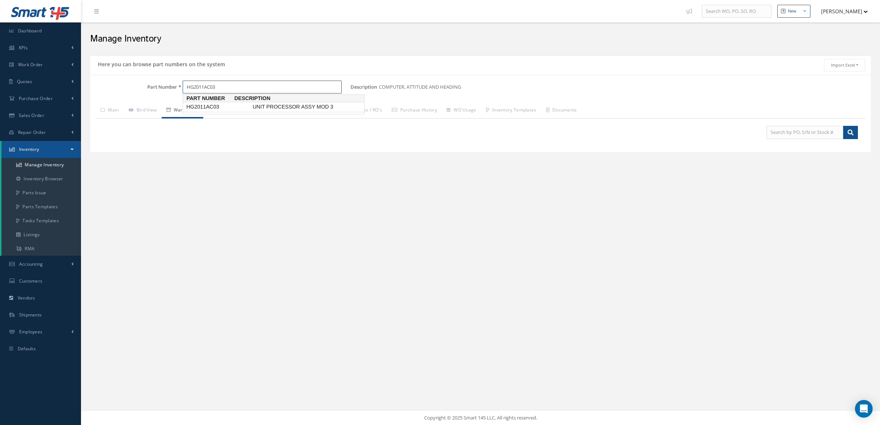
click at [194, 106] on span "HG2011AC03" at bounding box center [218, 107] width 66 height 8
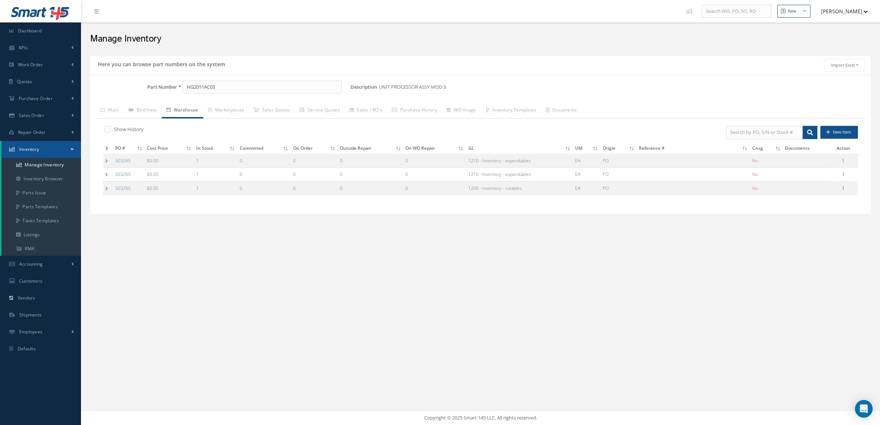
click at [104, 161] on td at bounding box center [108, 161] width 10 height 14
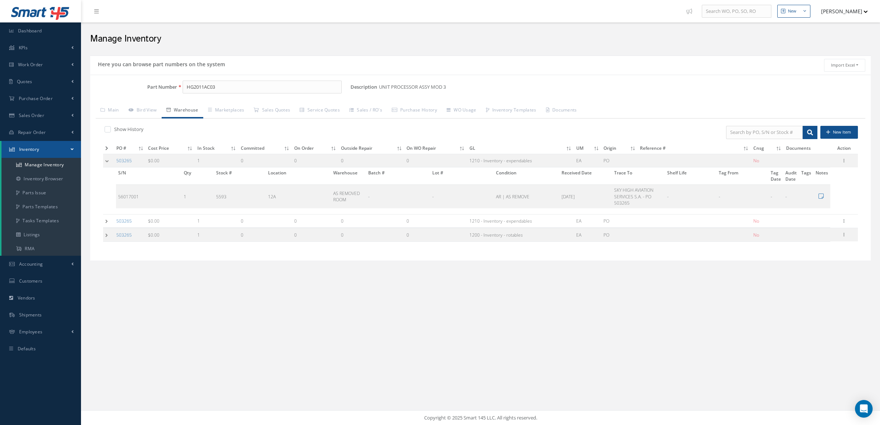
click at [107, 224] on td at bounding box center [108, 221] width 11 height 14
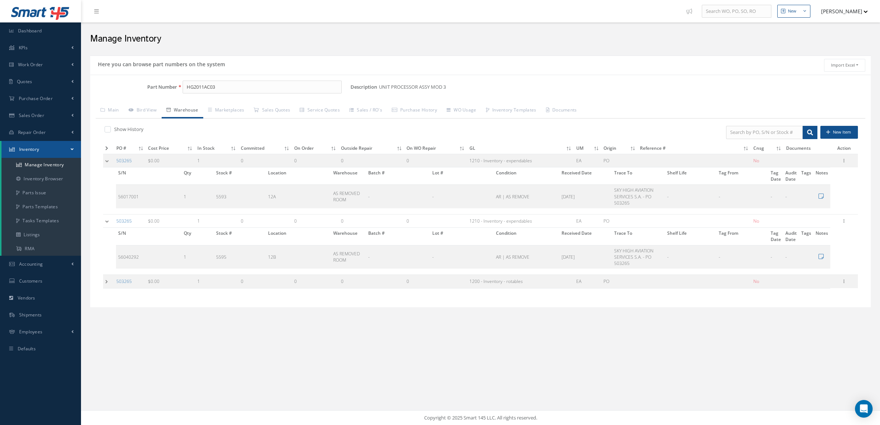
click at [108, 282] on td at bounding box center [108, 282] width 11 height 14
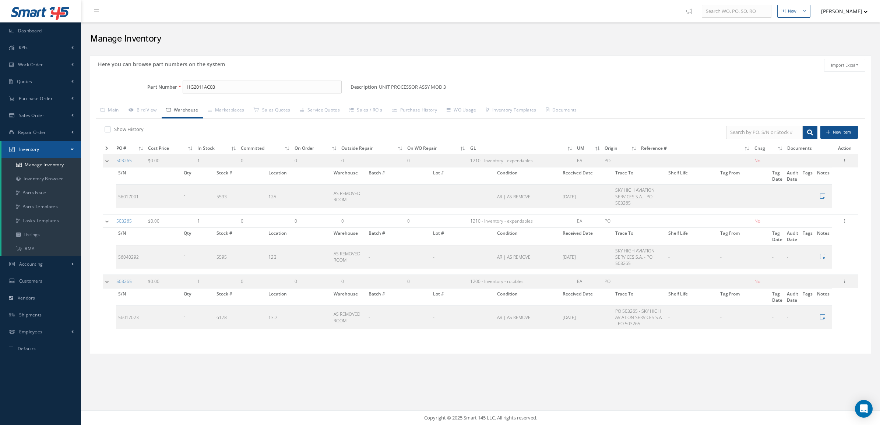
click at [110, 129] on label at bounding box center [111, 129] width 2 height 7
click at [107, 129] on input "checkbox" at bounding box center [107, 130] width 5 height 5
checkbox input "true"
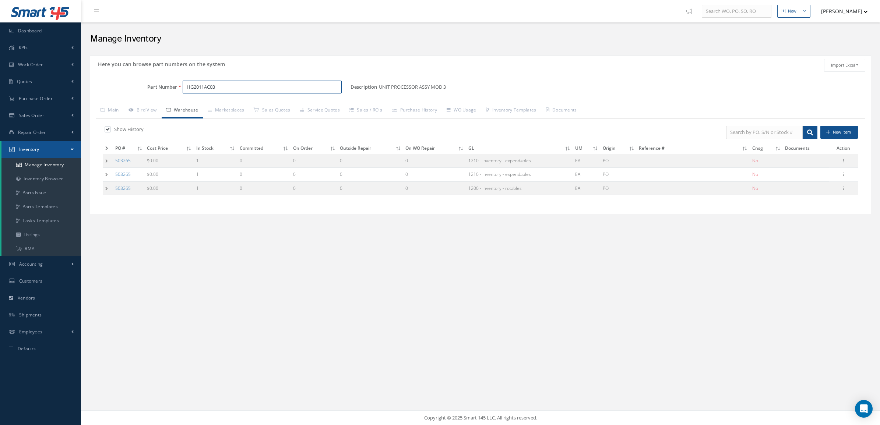
drag, startPoint x: 219, startPoint y: 87, endPoint x: 169, endPoint y: 89, distance: 50.9
click at [169, 89] on div "Part Number HG2011AC03" at bounding box center [220, 87] width 260 height 13
paste input "0AC02"
click at [231, 106] on span "HG2010AC02" at bounding box center [218, 107] width 66 height 8
type input "HG2010AC02"
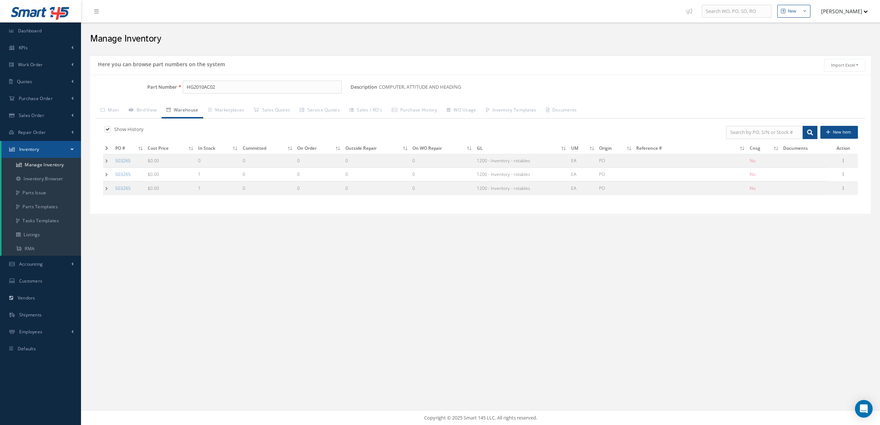
click at [105, 161] on td at bounding box center [108, 161] width 10 height 14
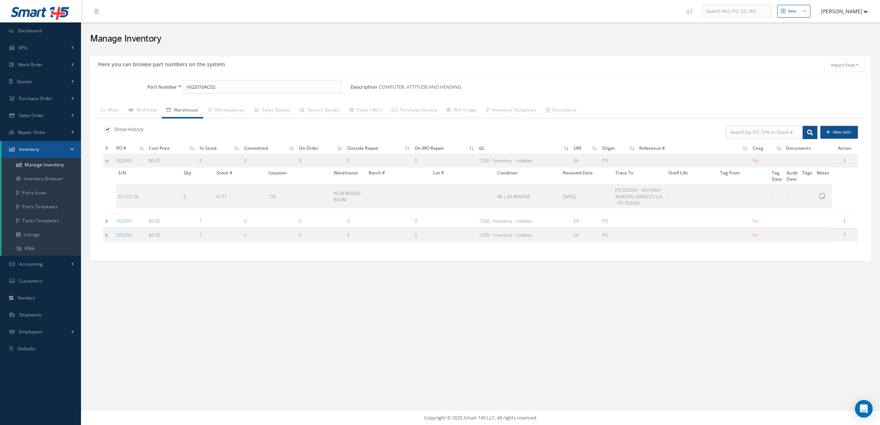
click at [105, 161] on td at bounding box center [108, 161] width 11 height 14
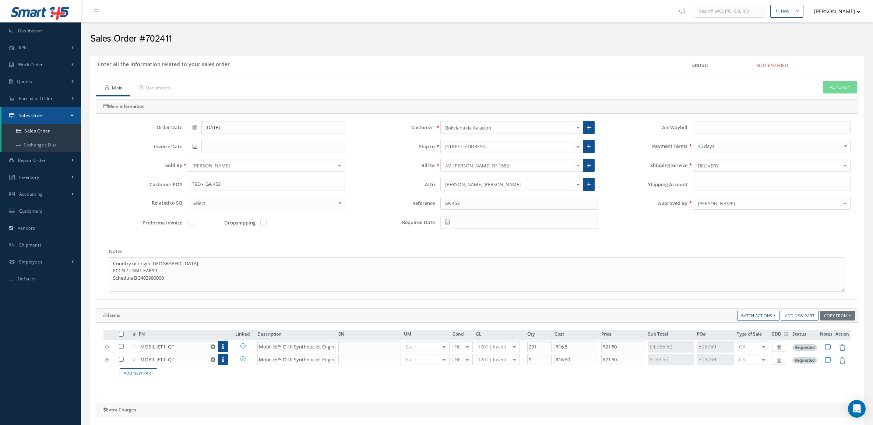
scroll to position [230, 0]
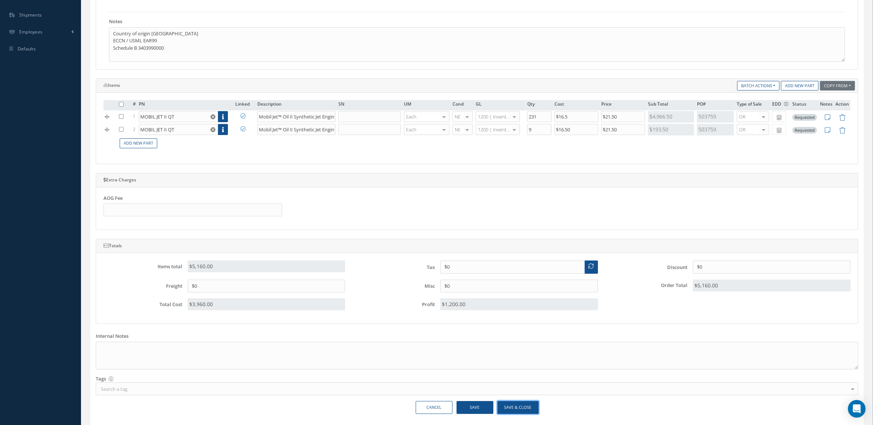
click at [535, 413] on button "Save & Close" at bounding box center [518, 407] width 41 height 13
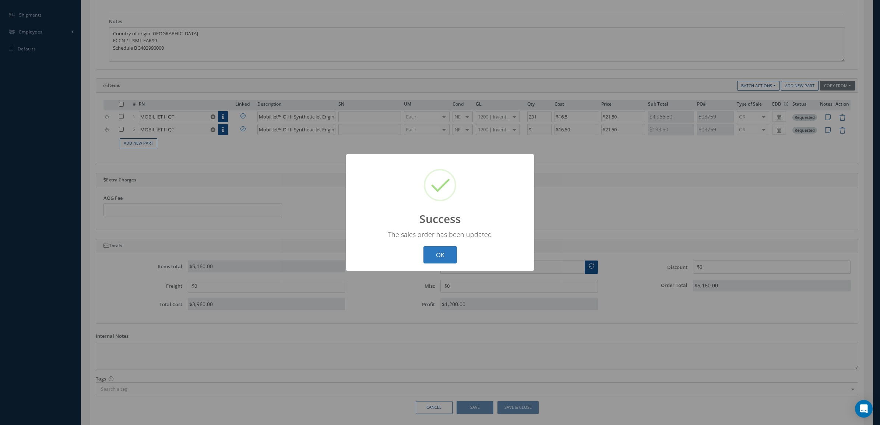
click at [439, 250] on button "OK" at bounding box center [441, 254] width 34 height 17
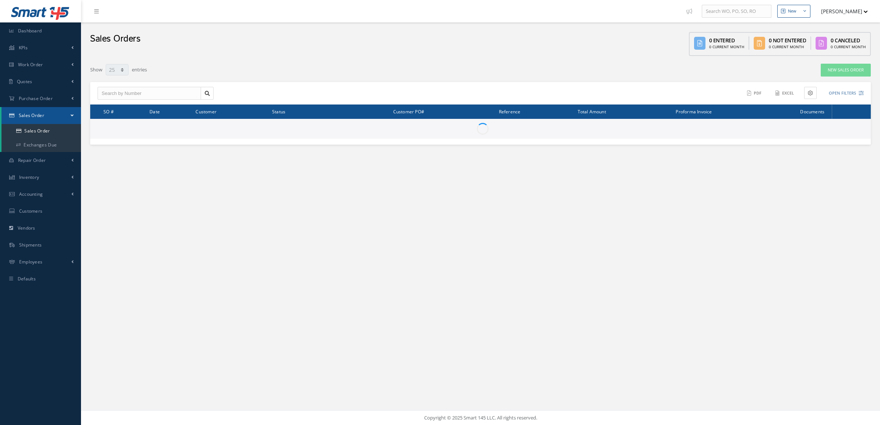
select select "25"
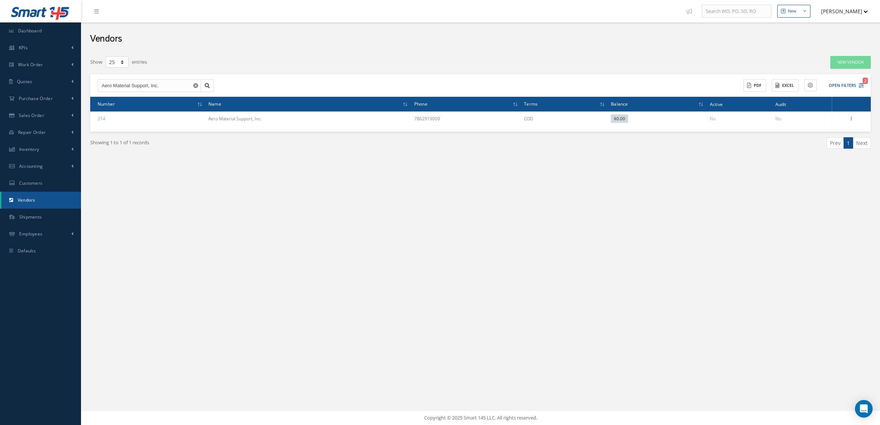
select select "25"
click at [42, 100] on span "Purchase Order" at bounding box center [36, 98] width 34 height 6
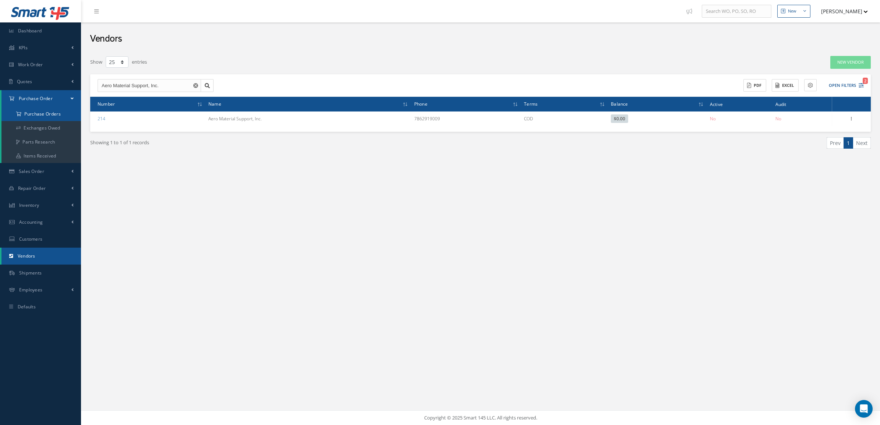
click at [49, 113] on a=1&status_id=2&status_id=3&status_id=5&collapsedFilters"] "Purchase Orders" at bounding box center [41, 114] width 80 height 14
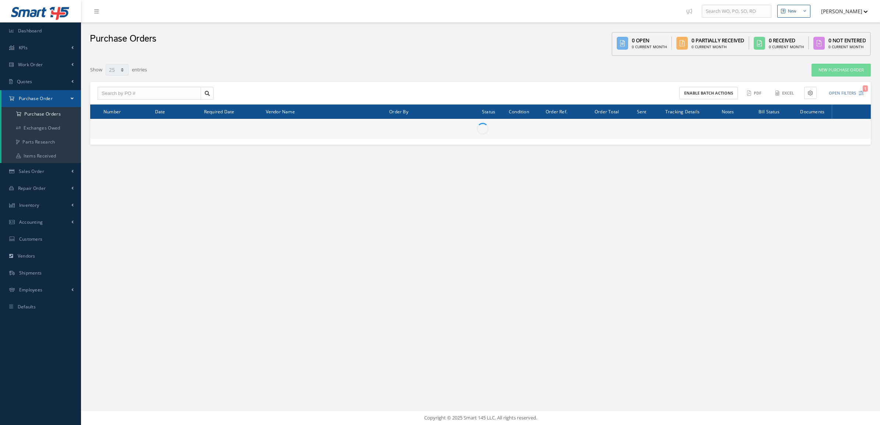
select select "25"
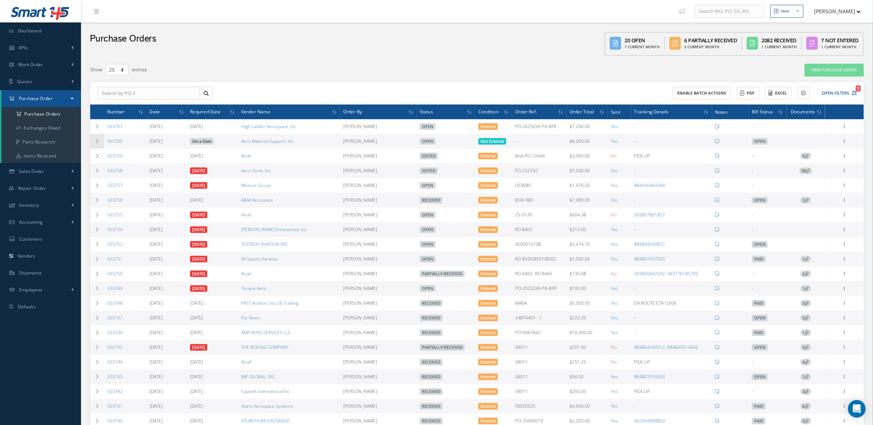
drag, startPoint x: 136, startPoint y: 140, endPoint x: 98, endPoint y: 143, distance: 38.0
click at [98, 143] on tr "503760 [DATE] Set a Date Aero Material Support, Inc. [PERSON_NAME] Open Not Ent…" at bounding box center [477, 141] width 774 height 15
click at [95, 83] on div "Enable batch actions ACTIONS Receive Payments Select Customer MABA AERO LLC 21 …" at bounding box center [477, 93] width 774 height 23
drag, startPoint x: 133, startPoint y: 145, endPoint x: 104, endPoint y: 142, distance: 29.2
click at [104, 142] on td "503760" at bounding box center [125, 141] width 42 height 15
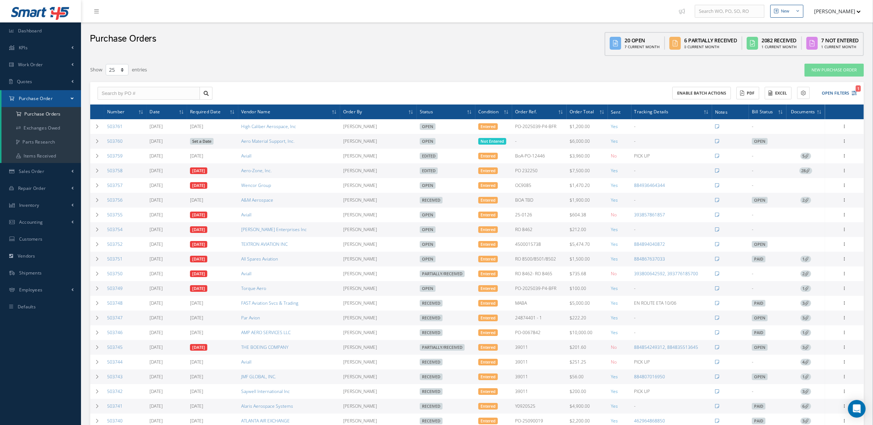
copy link "503760"
click at [38, 97] on span "Purchase Order" at bounding box center [36, 98] width 34 height 6
click at [41, 115] on a=1&status_id=2&status_id=3&status_id=5&collapsedFilters"] "Purchase Orders" at bounding box center [41, 114] width 80 height 14
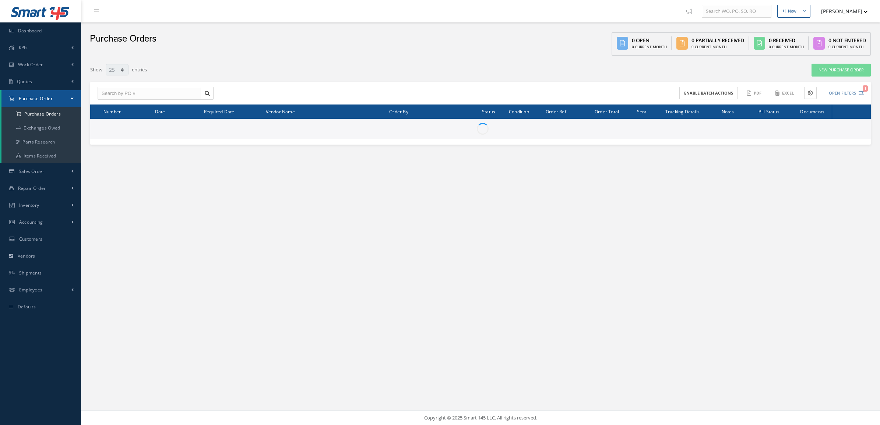
select select "25"
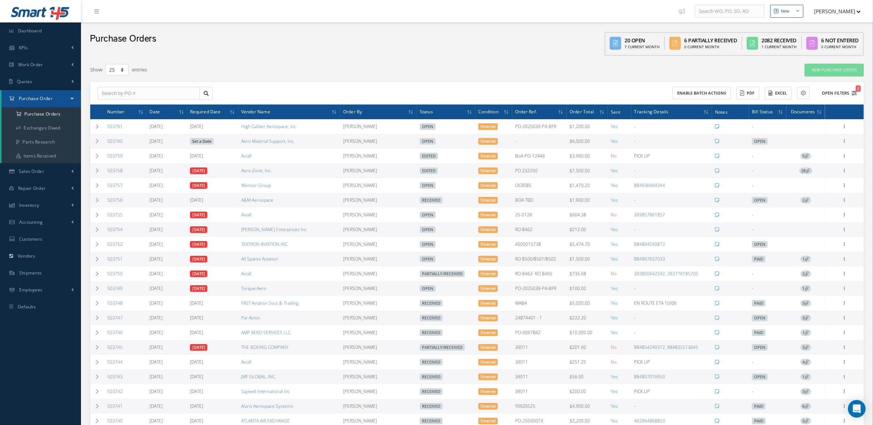
click at [844, 90] on button "Open Filters 1" at bounding box center [836, 93] width 42 height 12
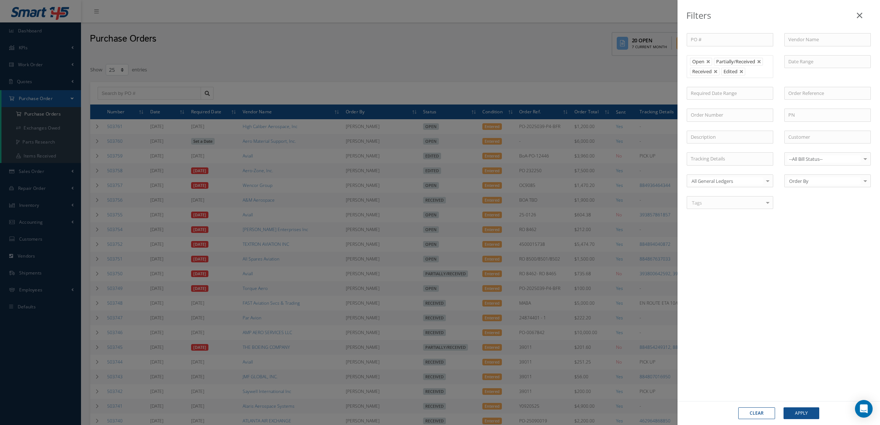
click at [519, 74] on div "Filters PO # Vendor Name Open Partially/Received Received Canceled Edited Open …" at bounding box center [440, 212] width 880 height 425
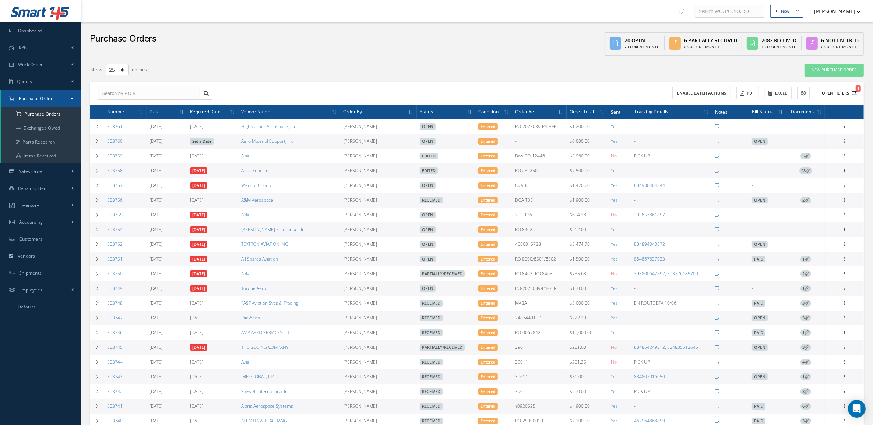
click at [827, 95] on button "Open Filters 1" at bounding box center [836, 93] width 42 height 12
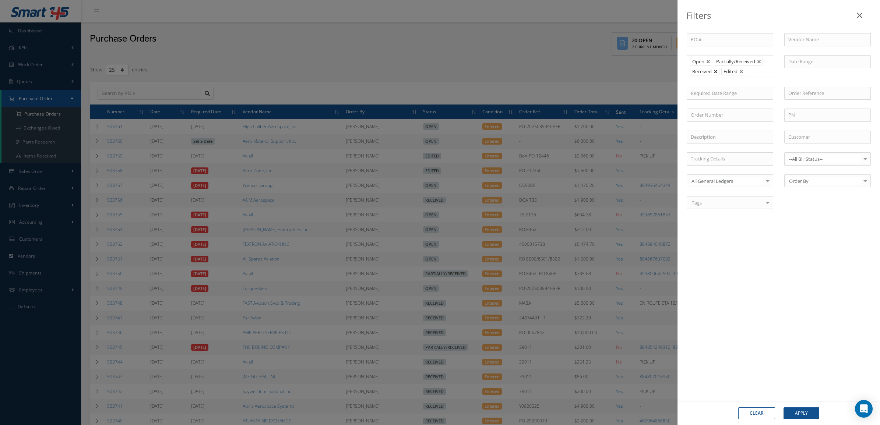
click at [717, 73] on link at bounding box center [716, 72] width 4 height 4
click at [815, 410] on button "Apply" at bounding box center [802, 414] width 36 height 12
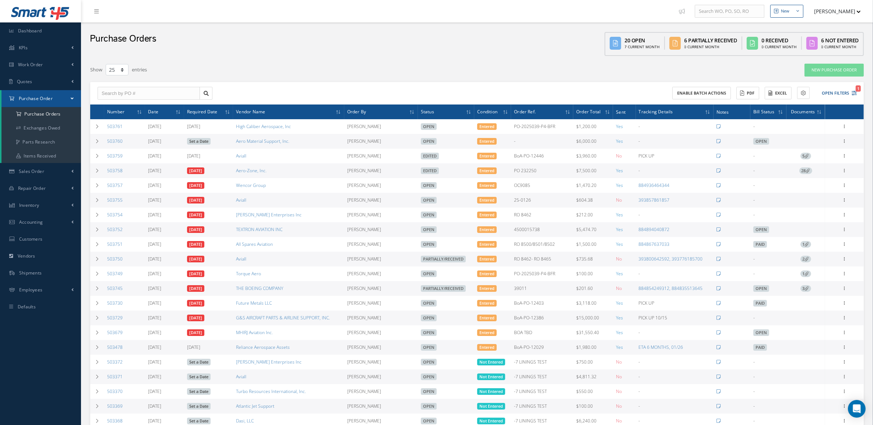
click at [112, 53] on div "Purchase Orders" at bounding box center [123, 41] width 67 height 30
click at [96, 140] on icon at bounding box center [97, 141] width 5 height 4
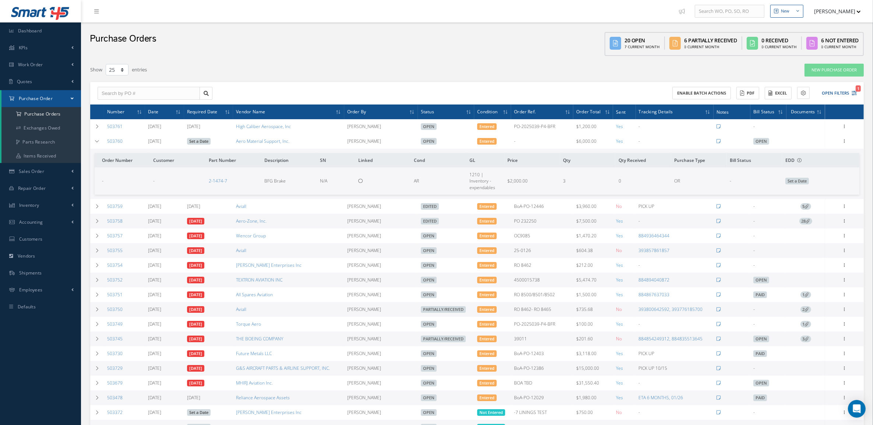
click at [99, 55] on div "Purchase Orders" at bounding box center [123, 41] width 67 height 30
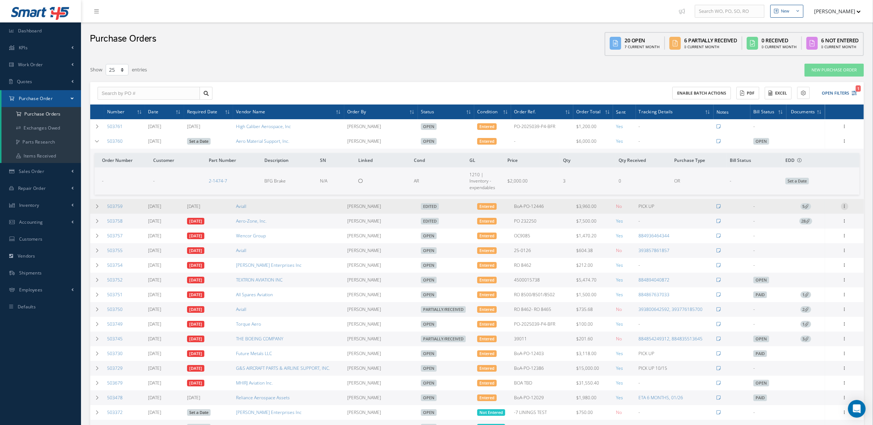
click at [844, 207] on icon at bounding box center [844, 206] width 7 height 6
click at [814, 211] on link "Enter/Update" at bounding box center [811, 212] width 58 height 10
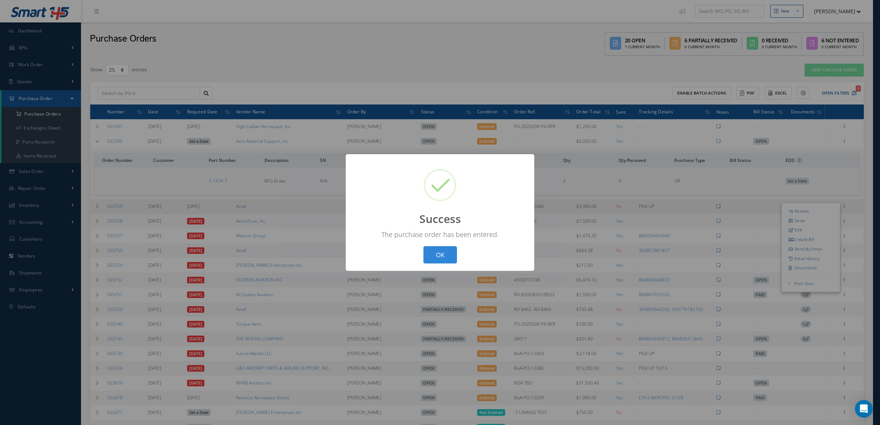
drag, startPoint x: 440, startPoint y: 258, endPoint x: 595, endPoint y: 223, distance: 159.2
click at [440, 257] on button "OK" at bounding box center [441, 254] width 34 height 17
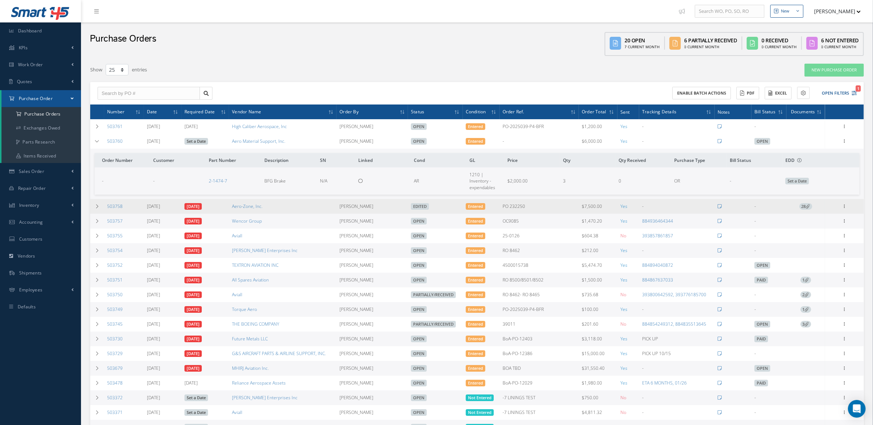
click at [840, 211] on div "Enter/Update Show Edit Create Bill Send By Email Email History Documents Print-…" at bounding box center [844, 206] width 36 height 9
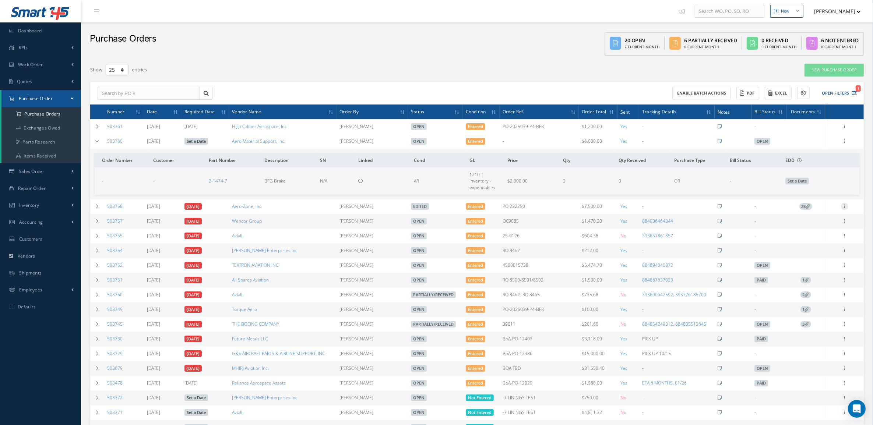
click at [846, 207] on icon at bounding box center [844, 206] width 7 height 6
click at [807, 212] on link "Enter/Update" at bounding box center [811, 212] width 58 height 10
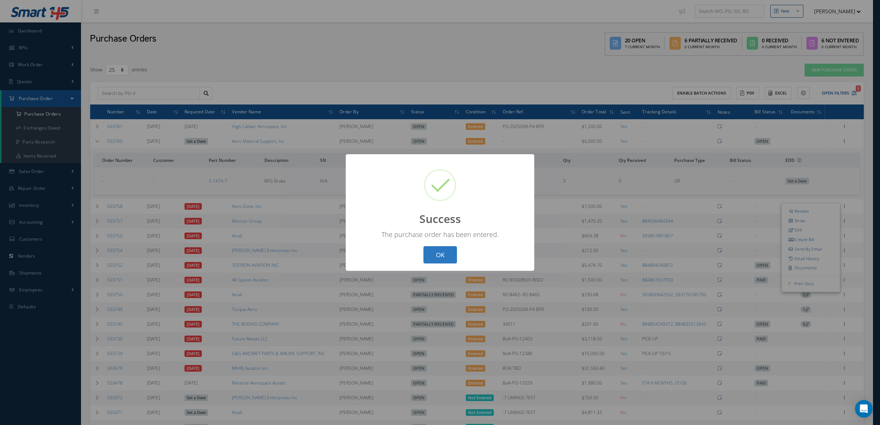
click at [443, 250] on button "OK" at bounding box center [441, 254] width 34 height 17
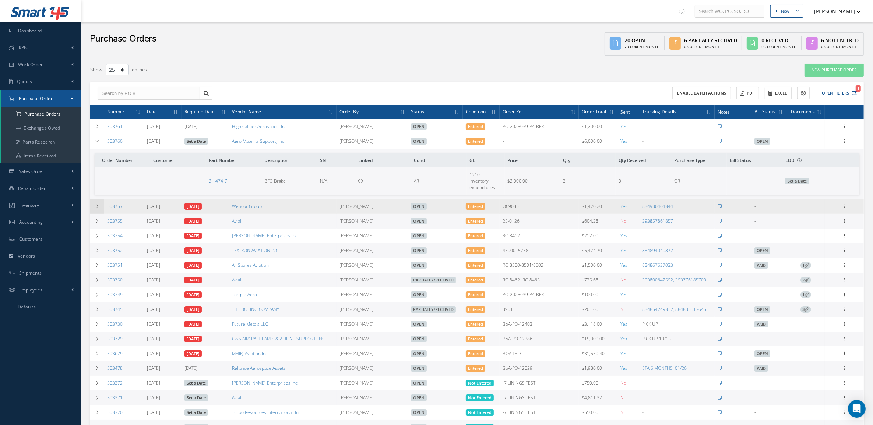
click at [98, 205] on icon at bounding box center [97, 206] width 5 height 4
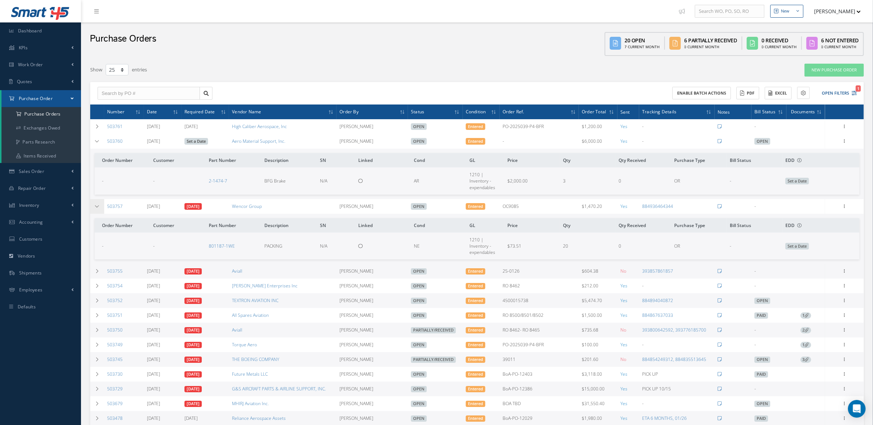
click at [98, 205] on icon at bounding box center [97, 206] width 5 height 4
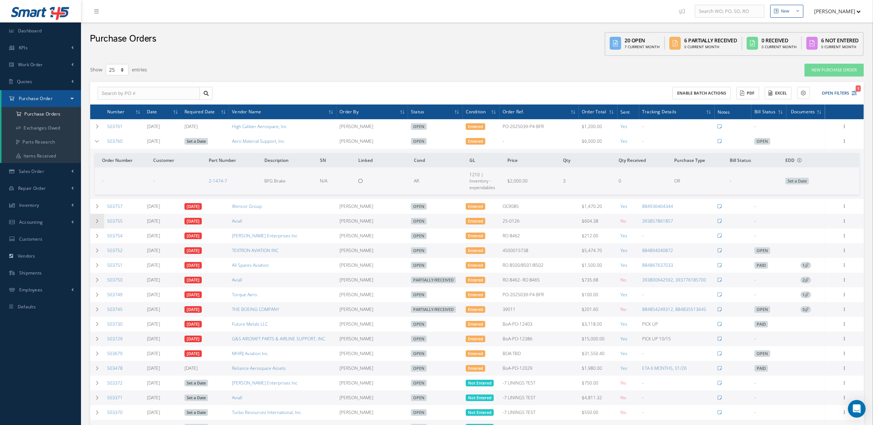
click at [94, 224] on td at bounding box center [97, 221] width 14 height 15
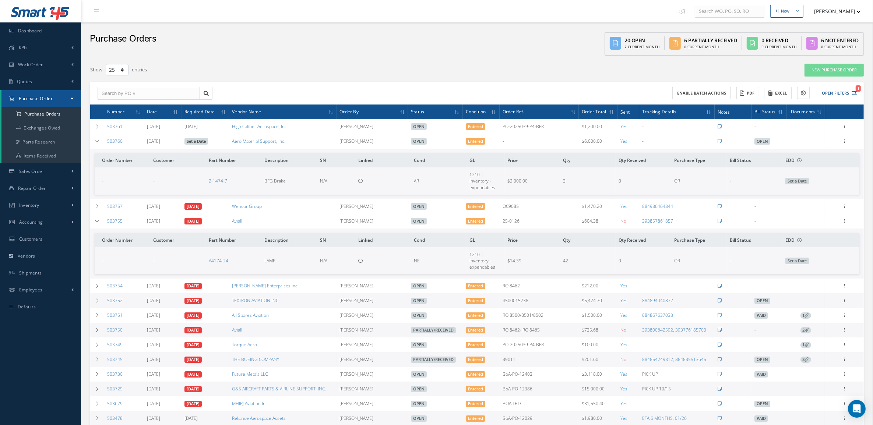
drag, startPoint x: 844, startPoint y: 225, endPoint x: 842, endPoint y: 217, distance: 9.0
click at [844, 225] on div "Receive Show Edit Create Bill Cancel Send By Email Email History Documents Prin…" at bounding box center [844, 221] width 9 height 9
click at [842, 216] on td "Receive Show Edit Create Bill Cancel Send By Email Email History Documents Prin…" at bounding box center [844, 221] width 39 height 15
click at [844, 221] on icon at bounding box center [844, 221] width 7 height 6
click at [807, 293] on link "Documents" at bounding box center [811, 293] width 58 height 10
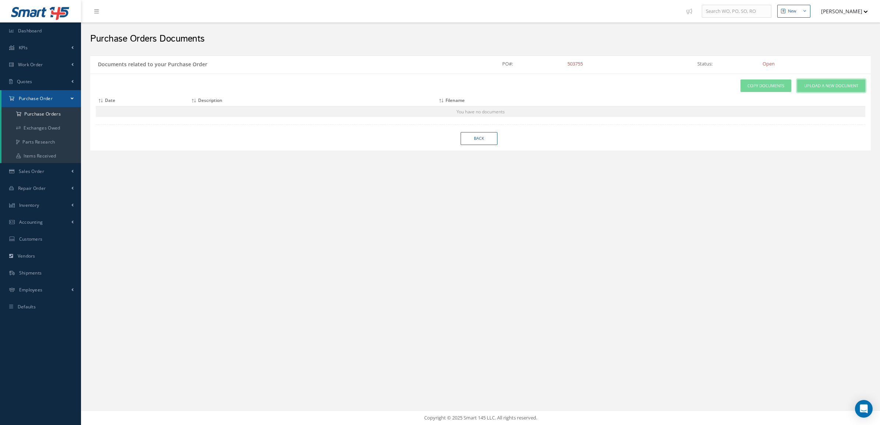
drag, startPoint x: 835, startPoint y: 86, endPoint x: 827, endPoint y: 86, distance: 8.5
click at [835, 86] on span "Upload a New Document" at bounding box center [831, 86] width 54 height 6
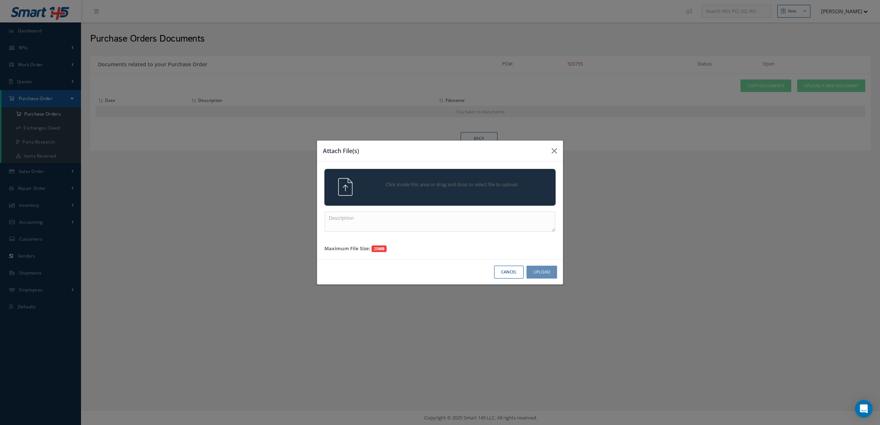
click at [468, 189] on div "Click inside this area or drag and drop to select file to upload." at bounding box center [450, 185] width 182 height 15
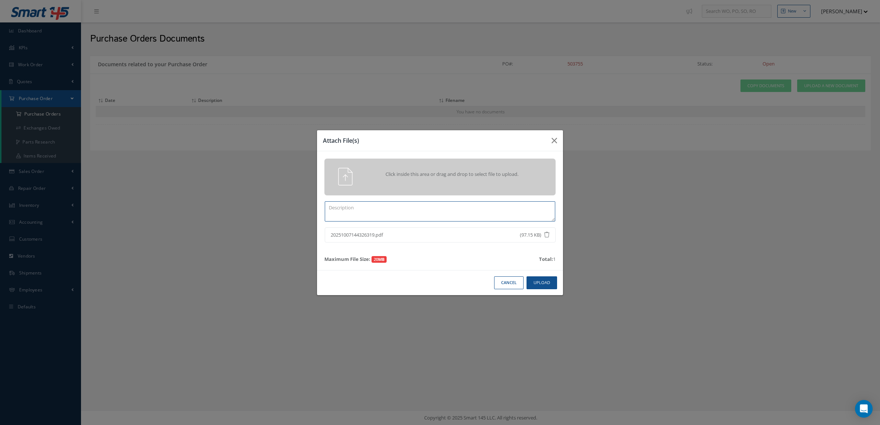
click at [426, 211] on textarea at bounding box center [440, 211] width 231 height 20
type textarea "certs"
click at [535, 282] on button "Upload" at bounding box center [542, 283] width 31 height 13
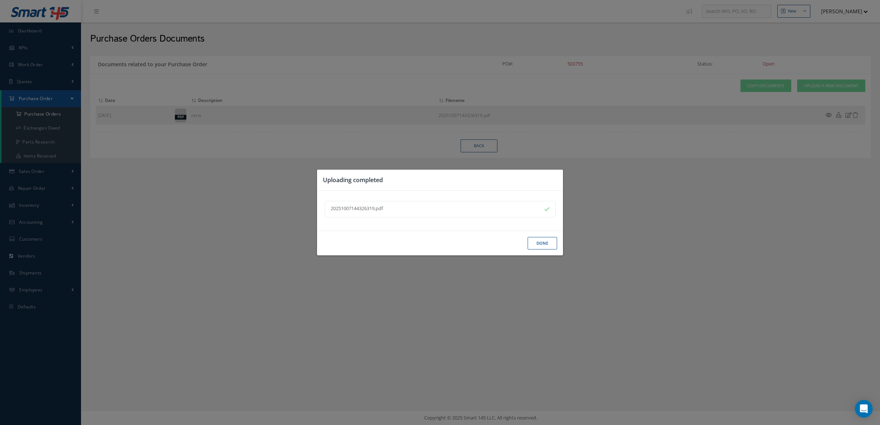
click at [533, 242] on button "Done" at bounding box center [542, 243] width 29 height 13
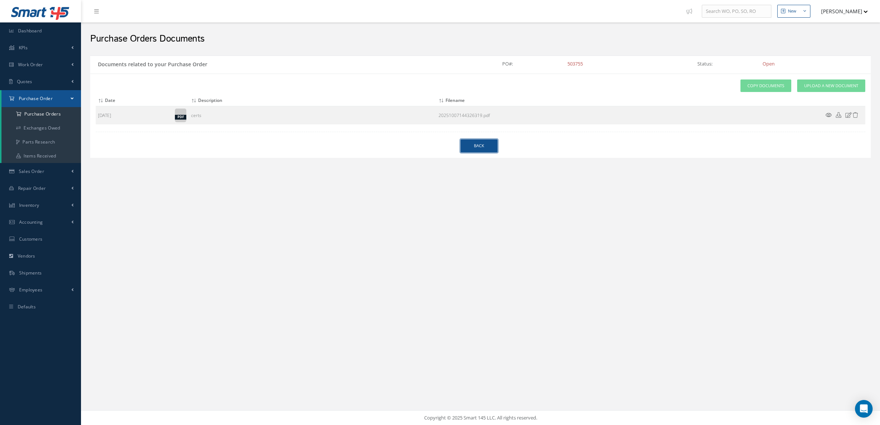
click at [478, 147] on link "Back" at bounding box center [479, 146] width 37 height 13
select select "25"
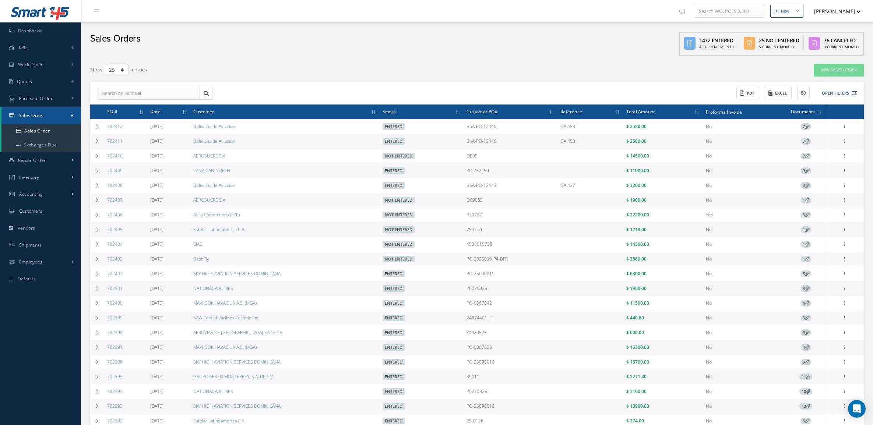
select select "25"
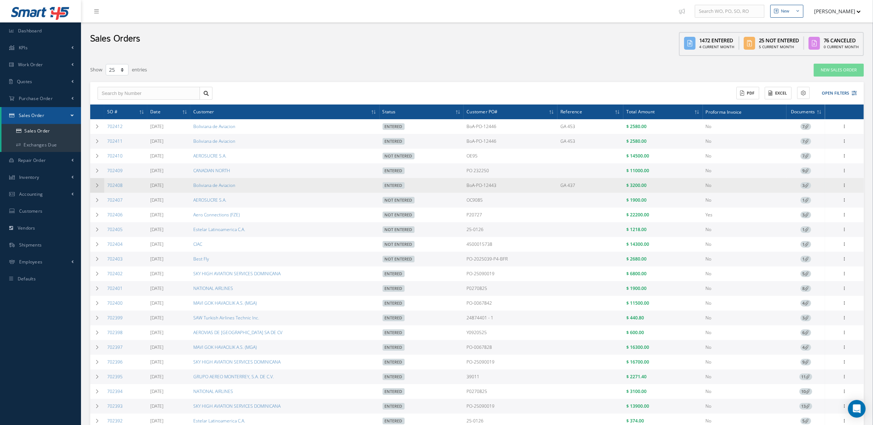
click at [98, 187] on icon at bounding box center [97, 185] width 5 height 4
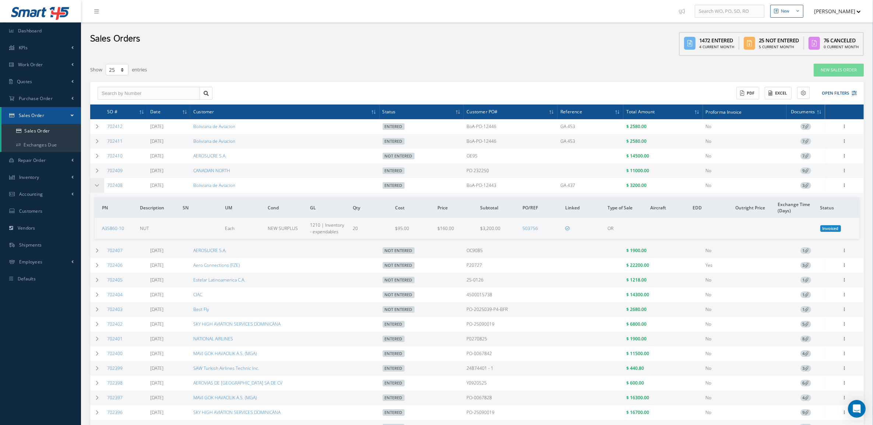
click at [98, 187] on icon at bounding box center [97, 185] width 5 height 4
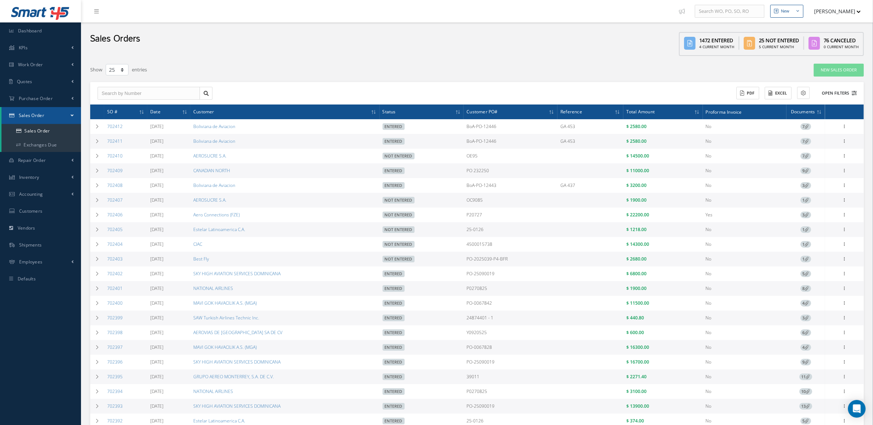
click at [829, 94] on button "Open Filters" at bounding box center [836, 93] width 42 height 12
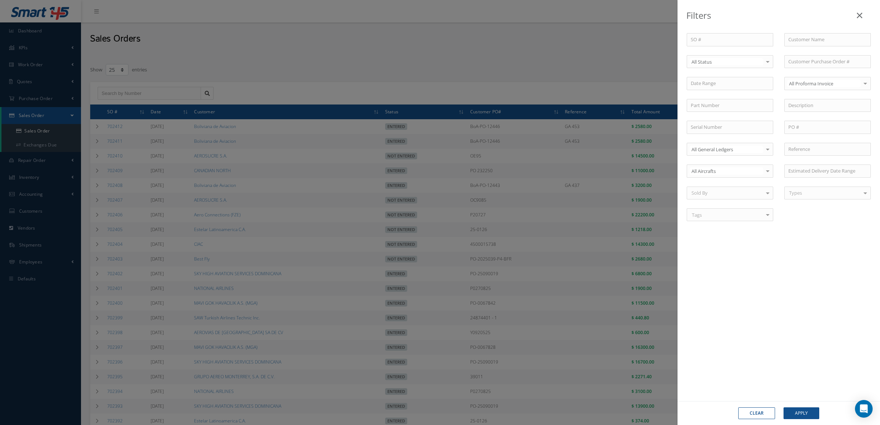
click at [711, 67] on div "All Status" at bounding box center [730, 61] width 87 height 13
click at [715, 97] on span "Not Entered" at bounding box center [705, 99] width 27 height 7
click at [802, 413] on button "Apply" at bounding box center [802, 414] width 36 height 12
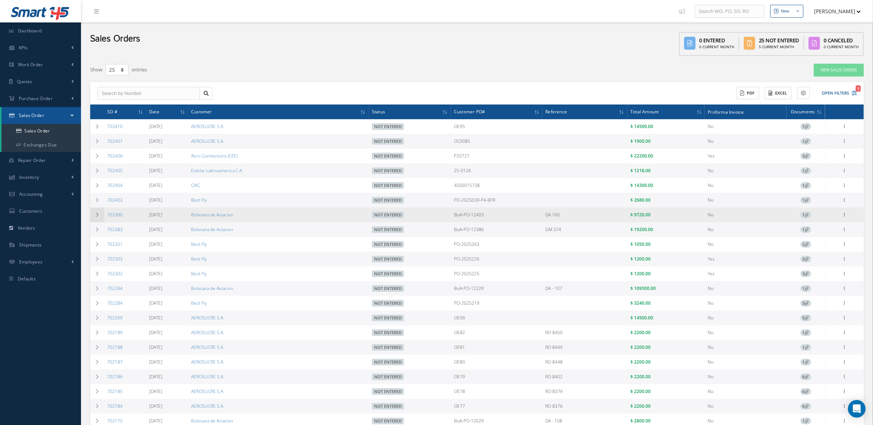
click at [98, 222] on td at bounding box center [97, 215] width 14 height 15
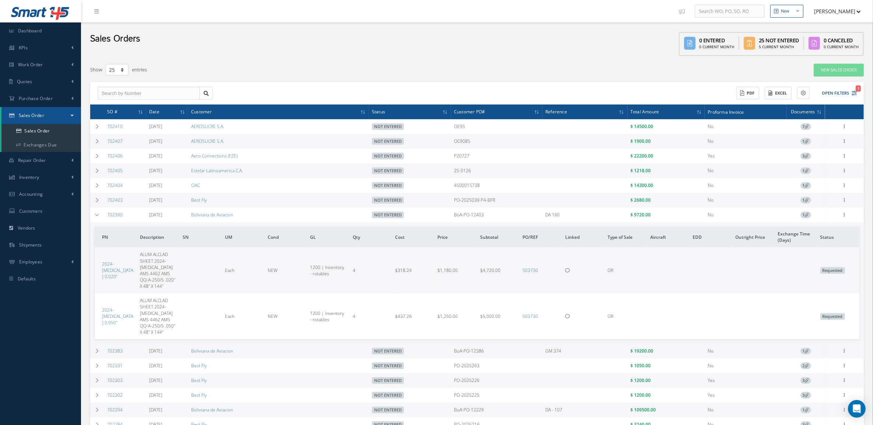
drag, startPoint x: 495, startPoint y: 220, endPoint x: 460, endPoint y: 218, distance: 35.0
click at [460, 218] on td "BoA-PO-12403" at bounding box center [496, 215] width 91 height 15
copy td "BoA-PO-12403"
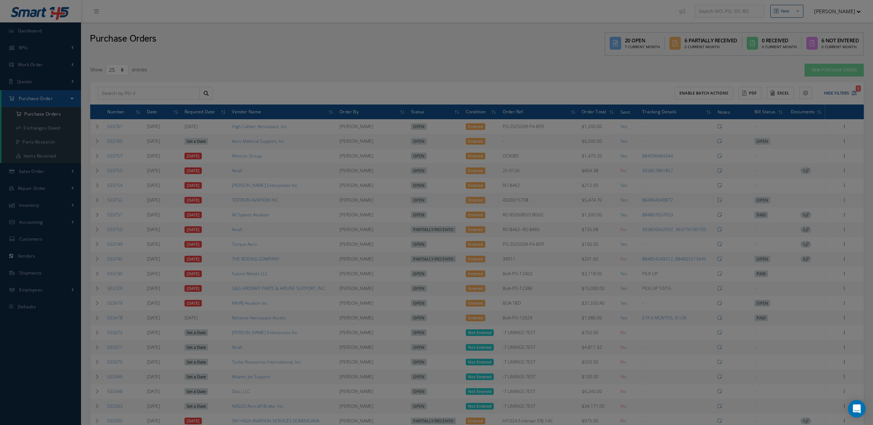
select select "25"
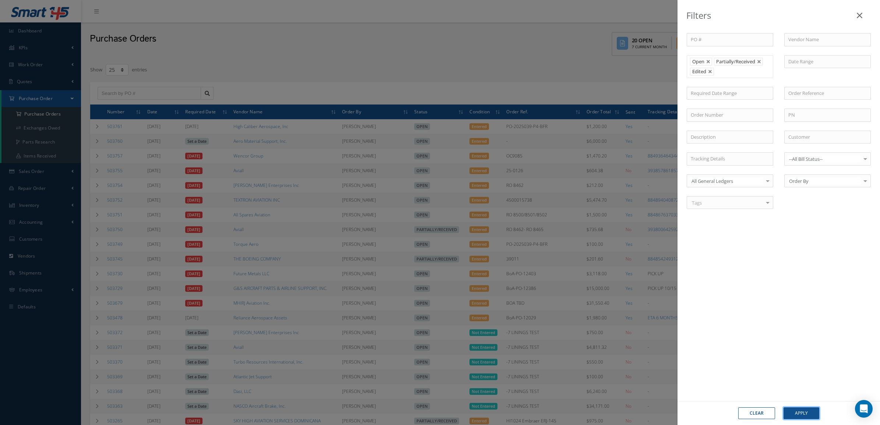
drag, startPoint x: 790, startPoint y: 409, endPoint x: 802, endPoint y: 413, distance: 12.6
click at [791, 410] on button "Apply" at bounding box center [802, 414] width 36 height 12
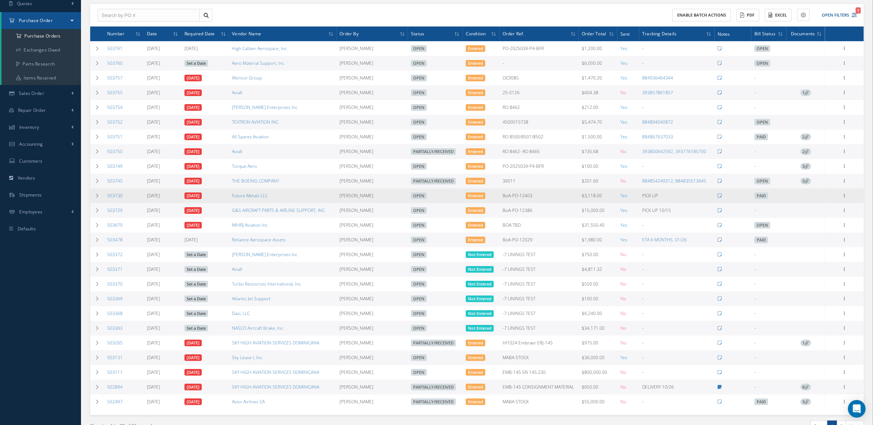
scroll to position [92, 0]
